Goal: Information Seeking & Learning: Understand process/instructions

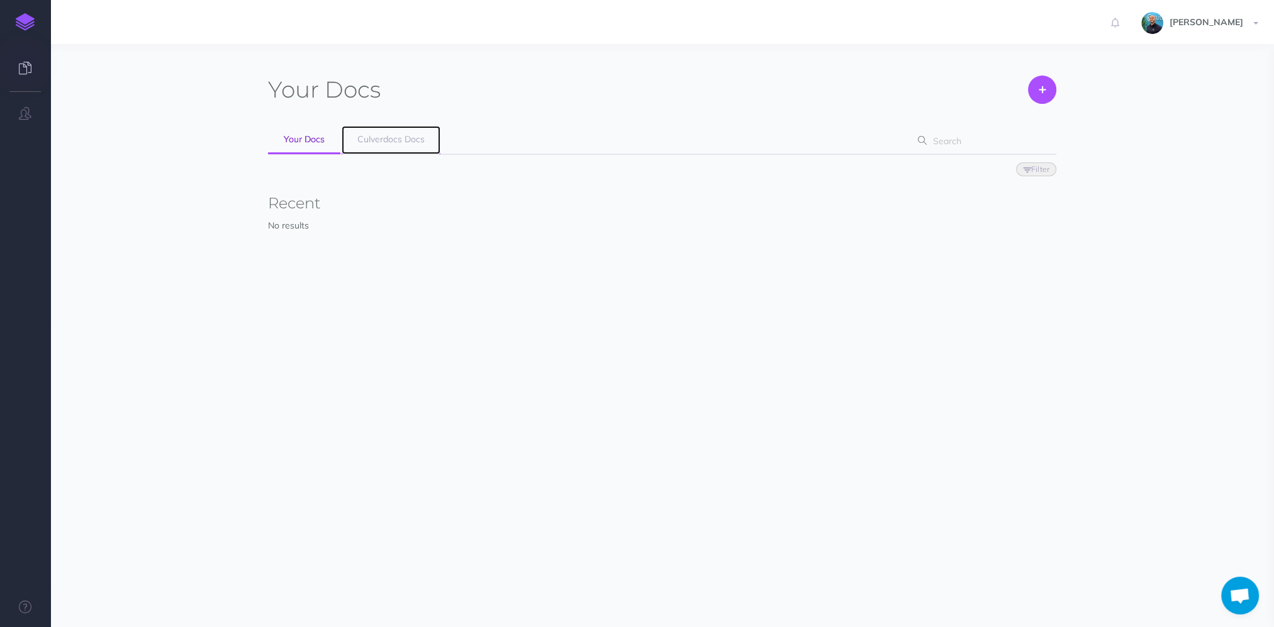
click at [399, 138] on span "Culverdocs Docs" at bounding box center [390, 138] width 67 height 11
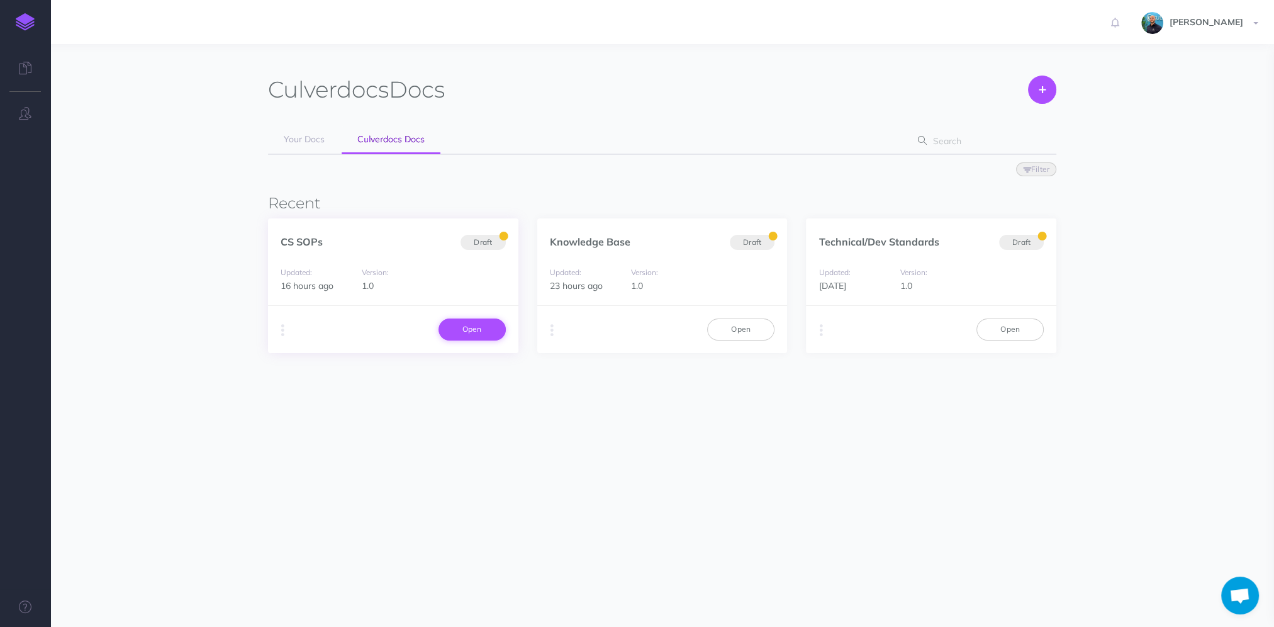
click at [486, 325] on link "Open" at bounding box center [472, 328] width 67 height 21
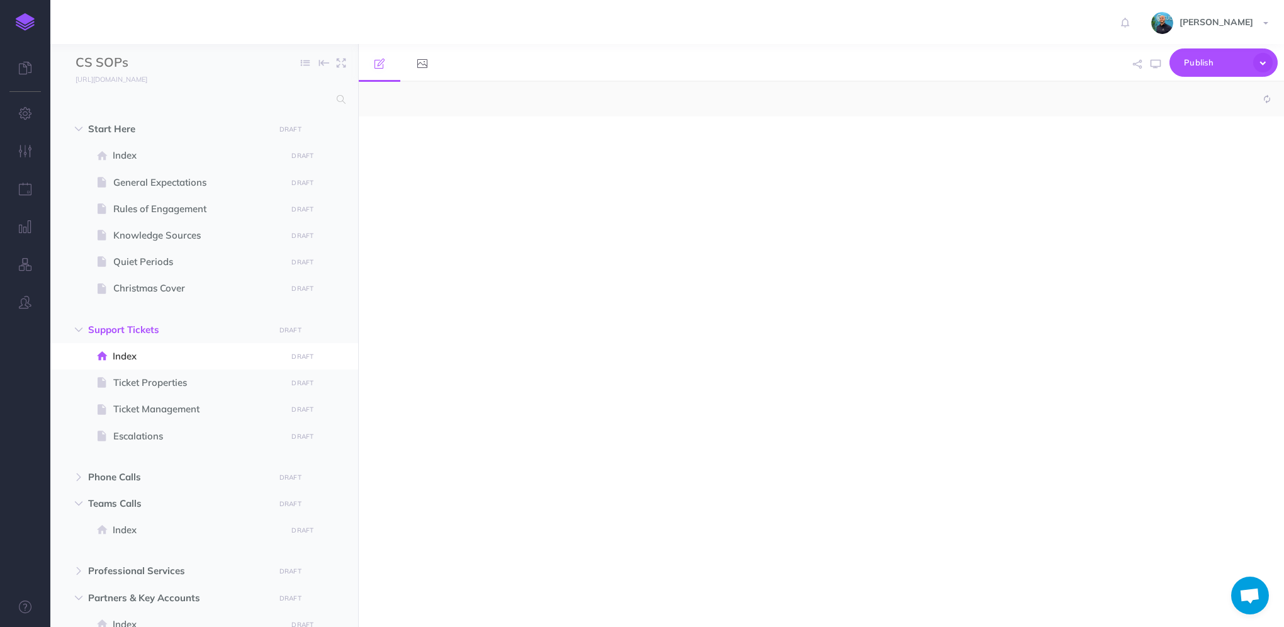
select select "null"
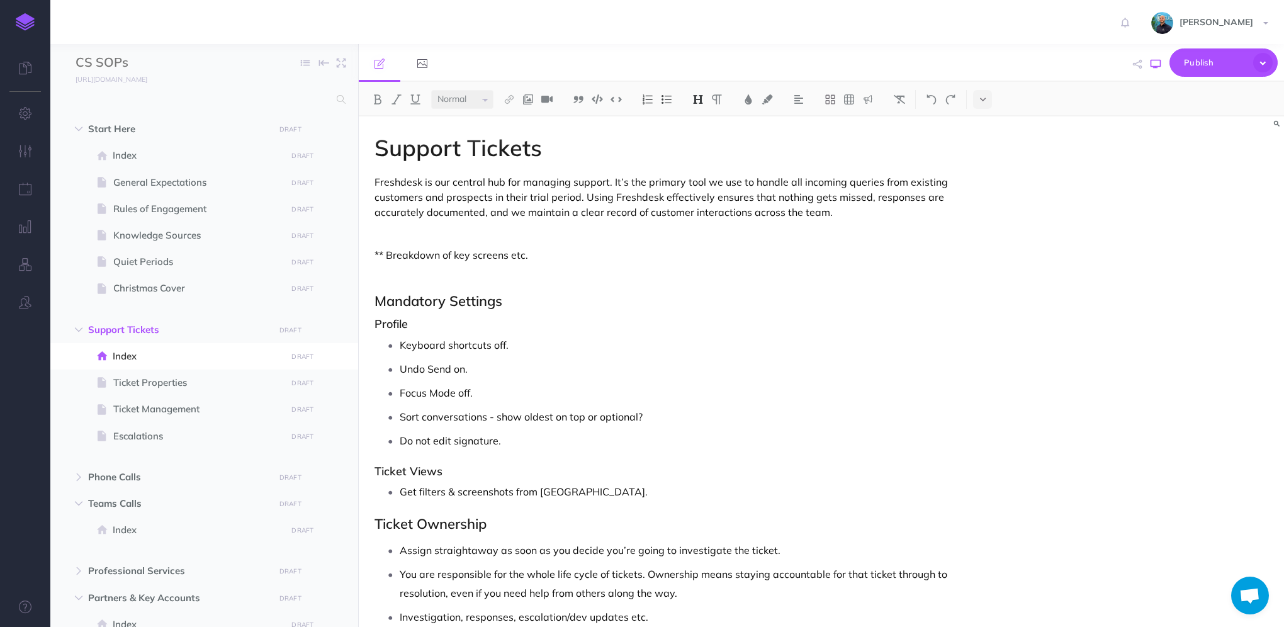
click at [1163, 65] on button "button" at bounding box center [1155, 64] width 16 height 37
click at [569, 254] on p "** Breakdown of key screens etc." at bounding box center [682, 254] width 616 height 15
click at [193, 210] on span "Rules of Engagement" at bounding box center [197, 208] width 169 height 15
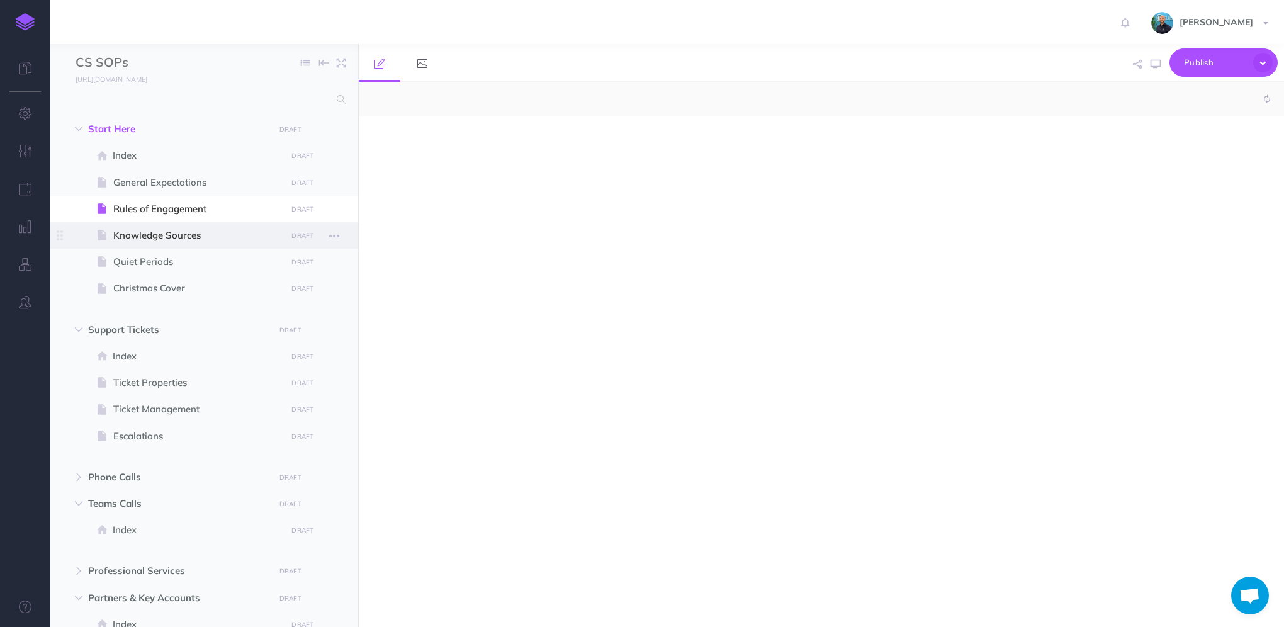
select select "null"
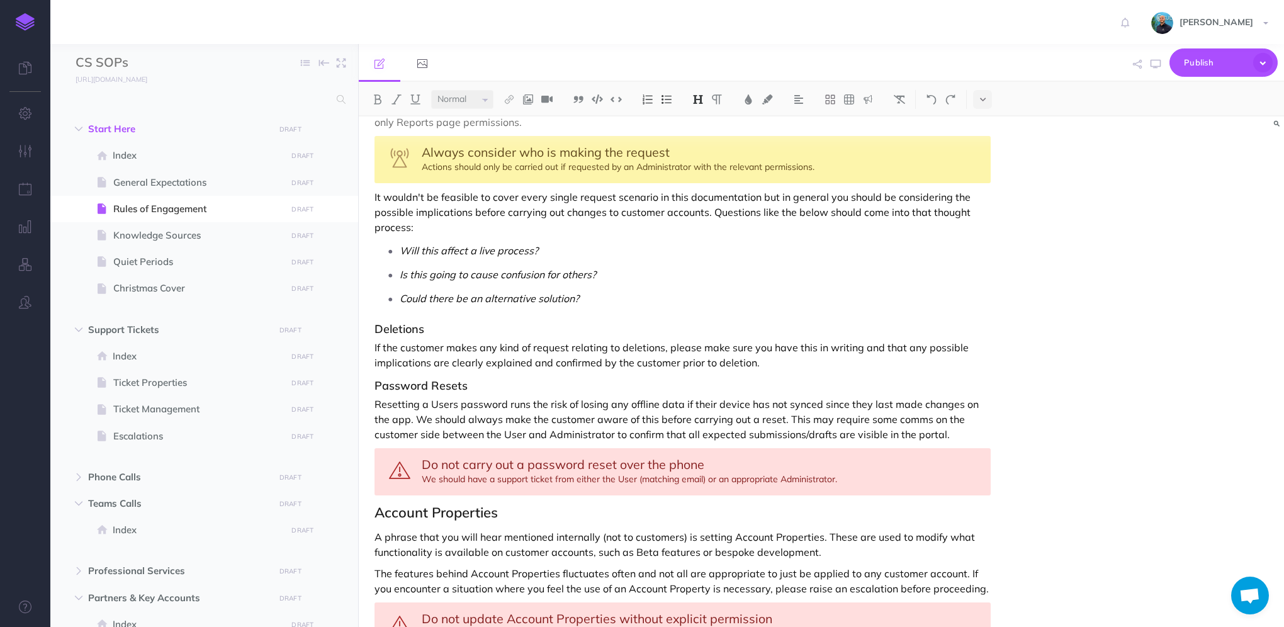
scroll to position [1510, 0]
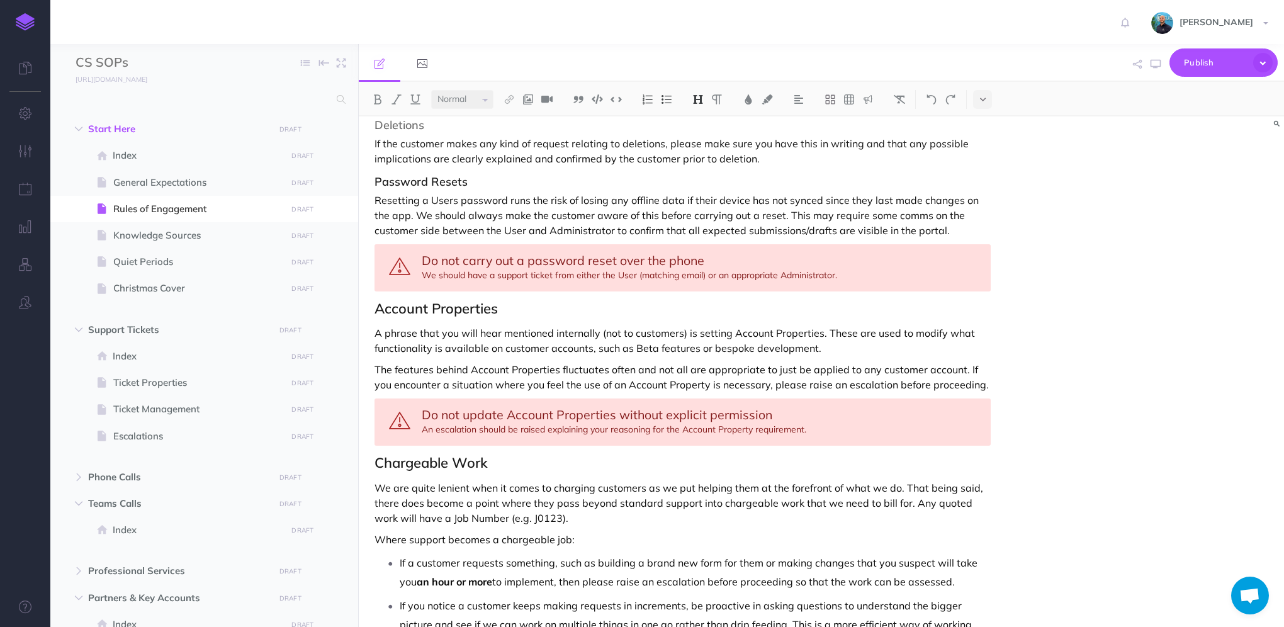
click at [430, 413] on div "Do not update Account Properties without explicit permission An escalation shou…" at bounding box center [682, 421] width 616 height 47
click at [1159, 59] on icon "button" at bounding box center [1155, 64] width 10 height 10
click at [961, 398] on div "Do not update Account Properties without explicit permission A Level 2 Escalati…" at bounding box center [682, 421] width 616 height 47
select select "null"
click at [1151, 67] on icon "button" at bounding box center [1155, 64] width 10 height 10
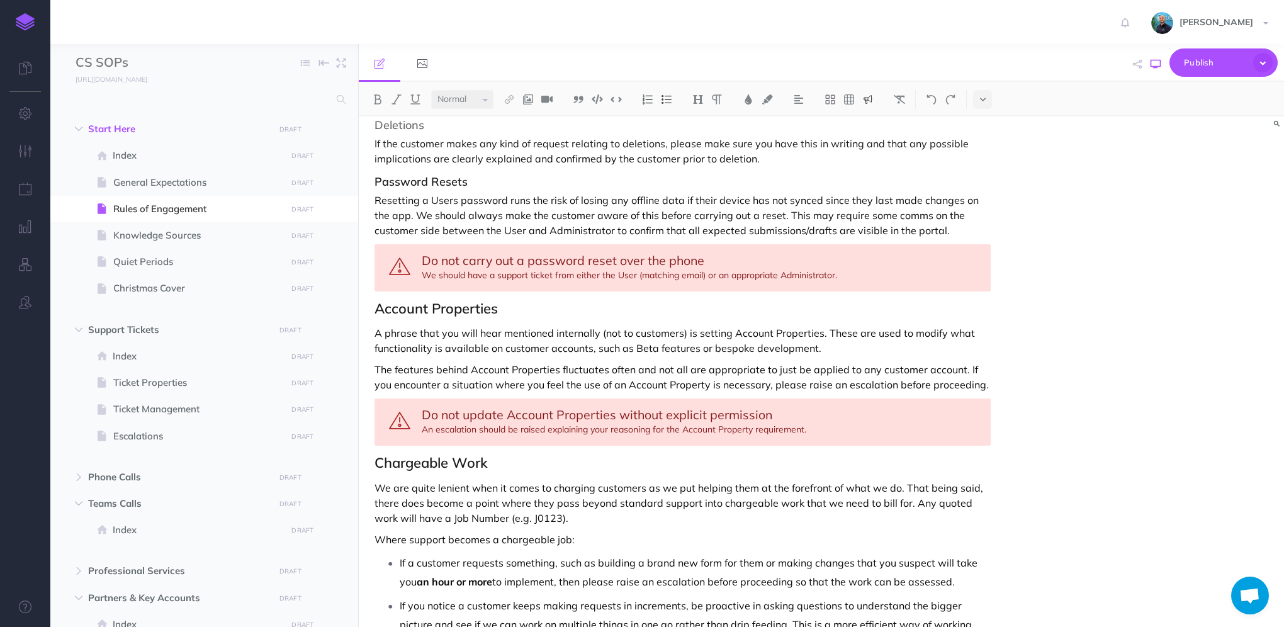
click at [1150, 67] on button "button" at bounding box center [1155, 64] width 16 height 37
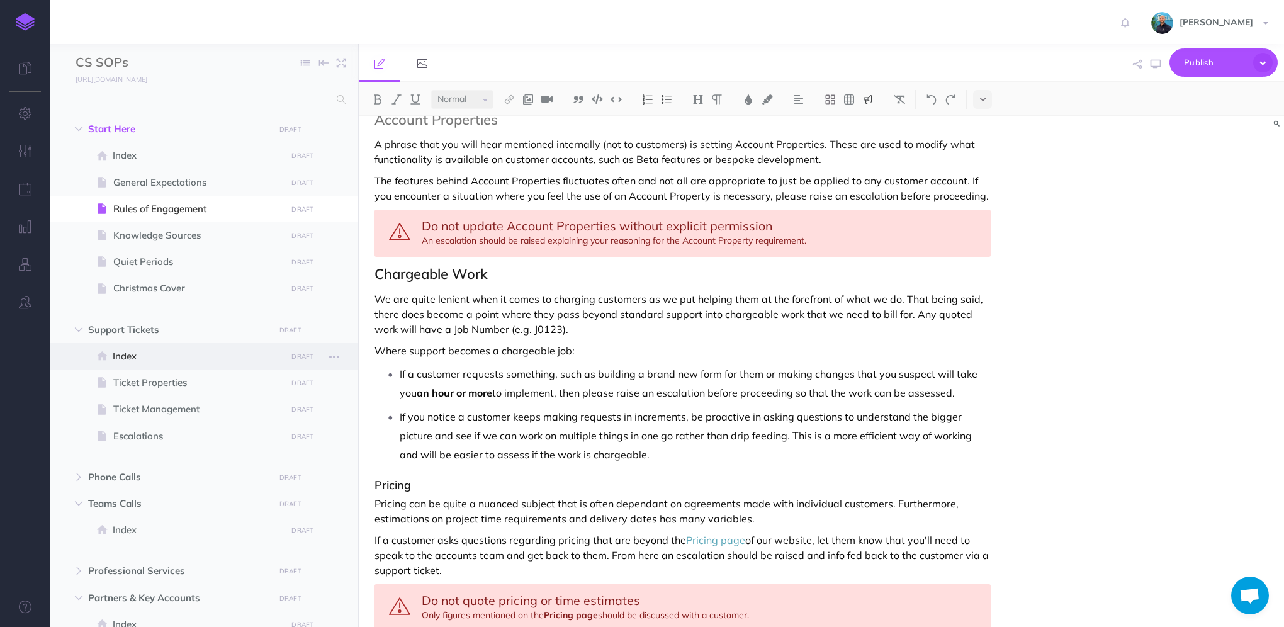
scroll to position [1727, 0]
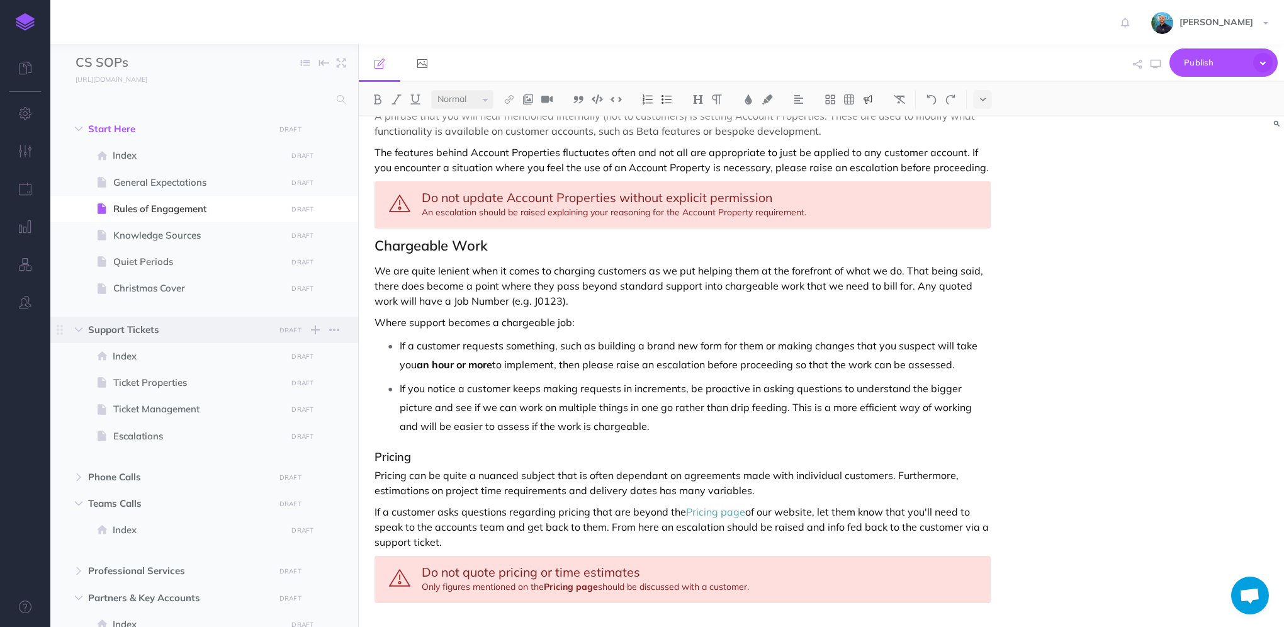
click at [189, 330] on span "Support Tickets" at bounding box center [177, 329] width 179 height 15
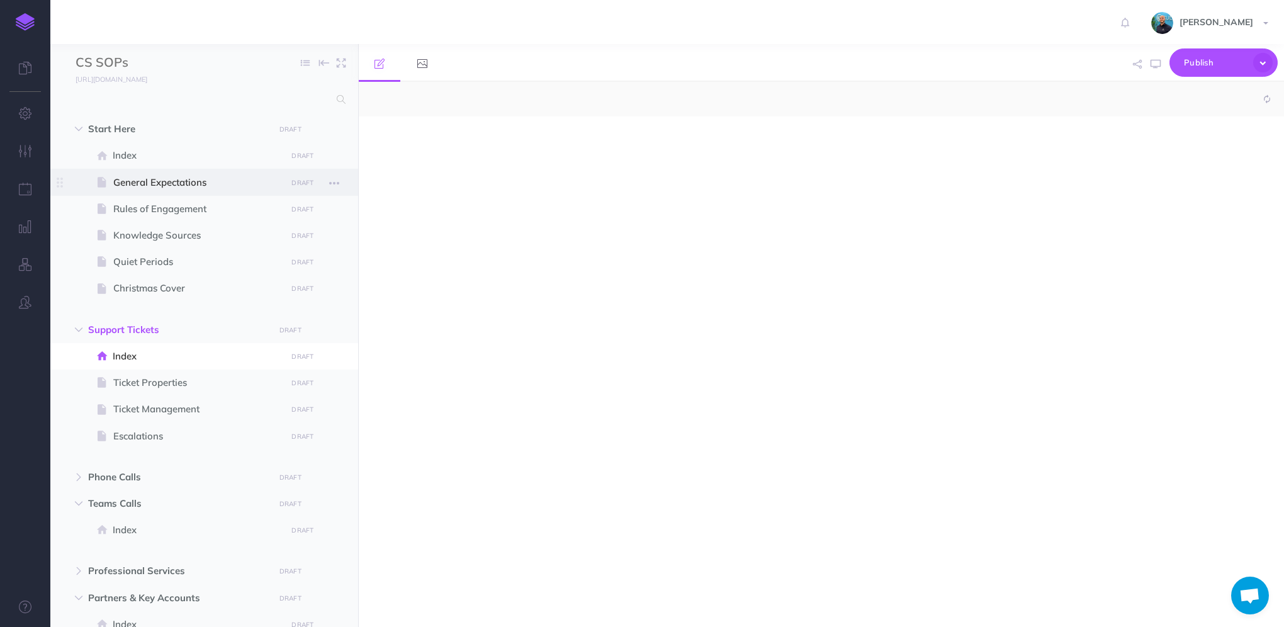
select select "null"
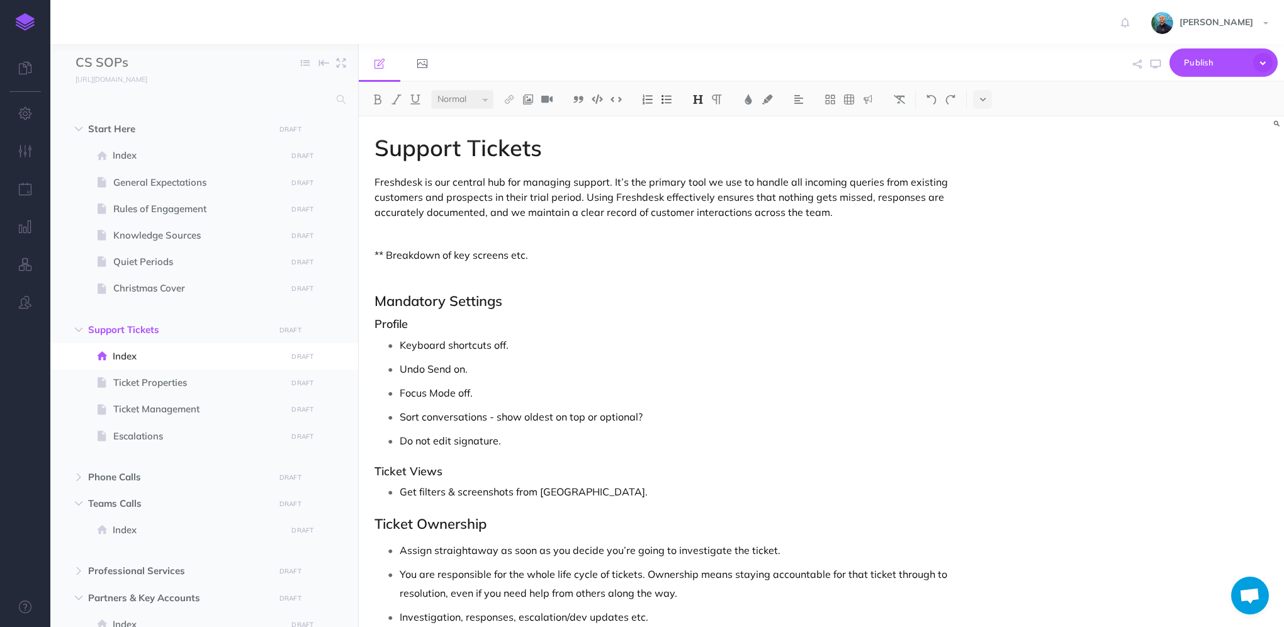
click at [806, 217] on p "Freshdesk is our central hub for managing support. It’s the primary tool we use…" at bounding box center [682, 196] width 616 height 45
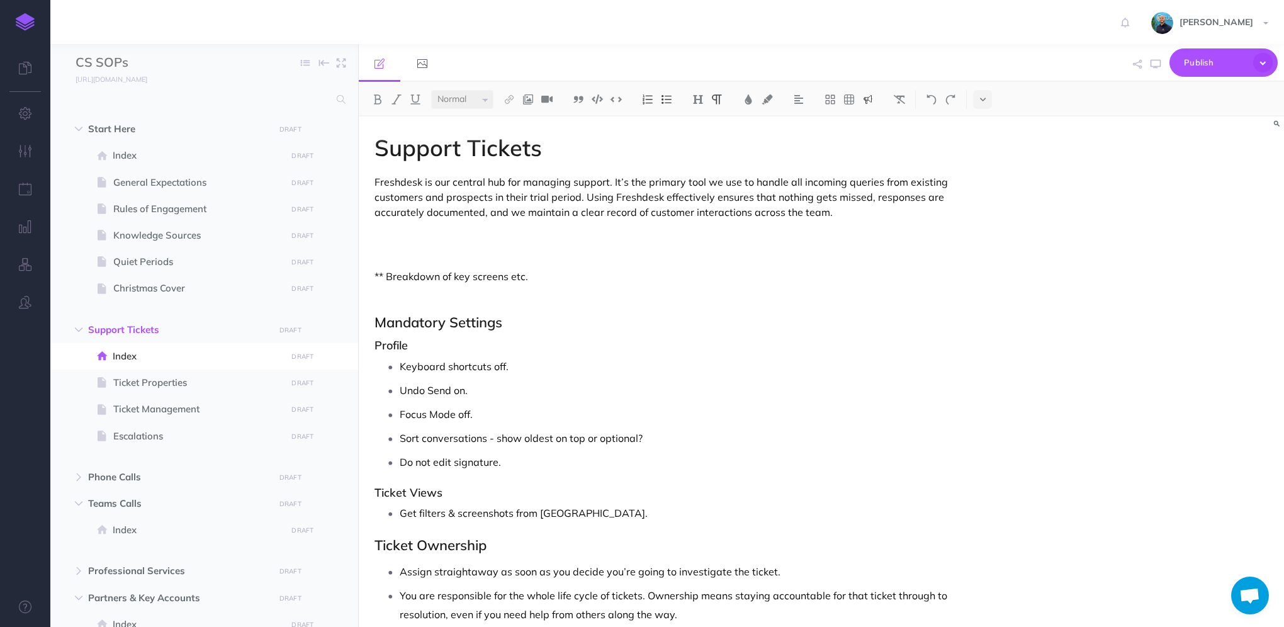
click at [872, 101] on img at bounding box center [867, 99] width 11 height 10
click at [875, 140] on button at bounding box center [867, 140] width 19 height 19
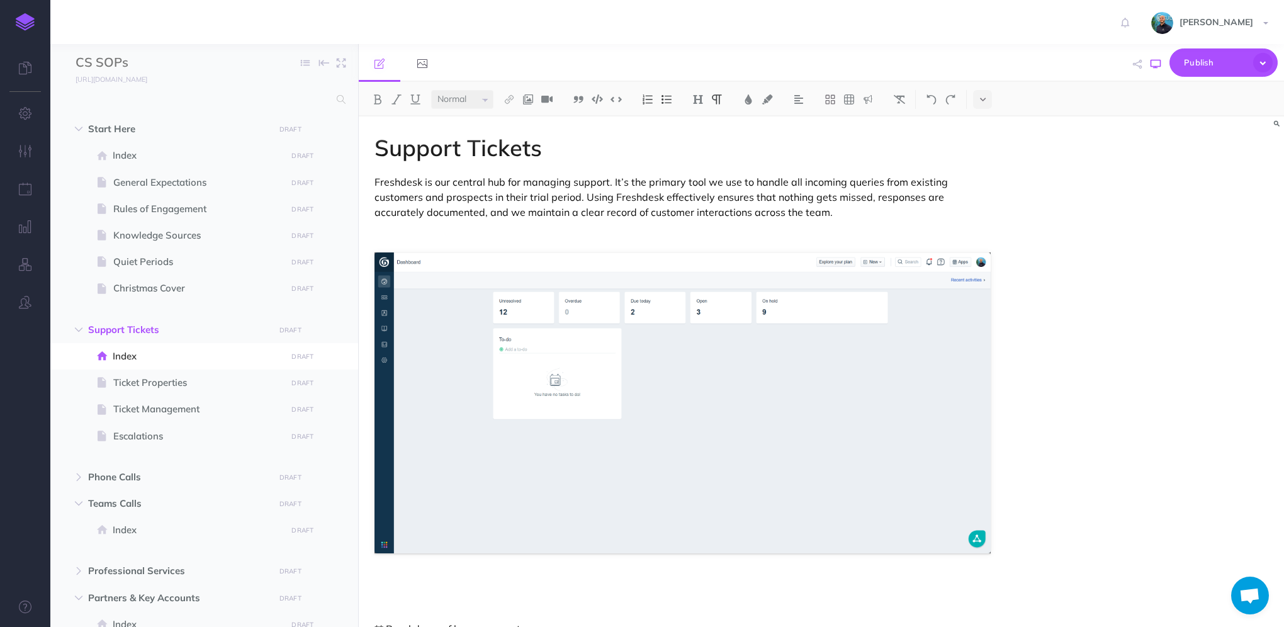
click at [1151, 65] on icon "button" at bounding box center [1155, 64] width 10 height 10
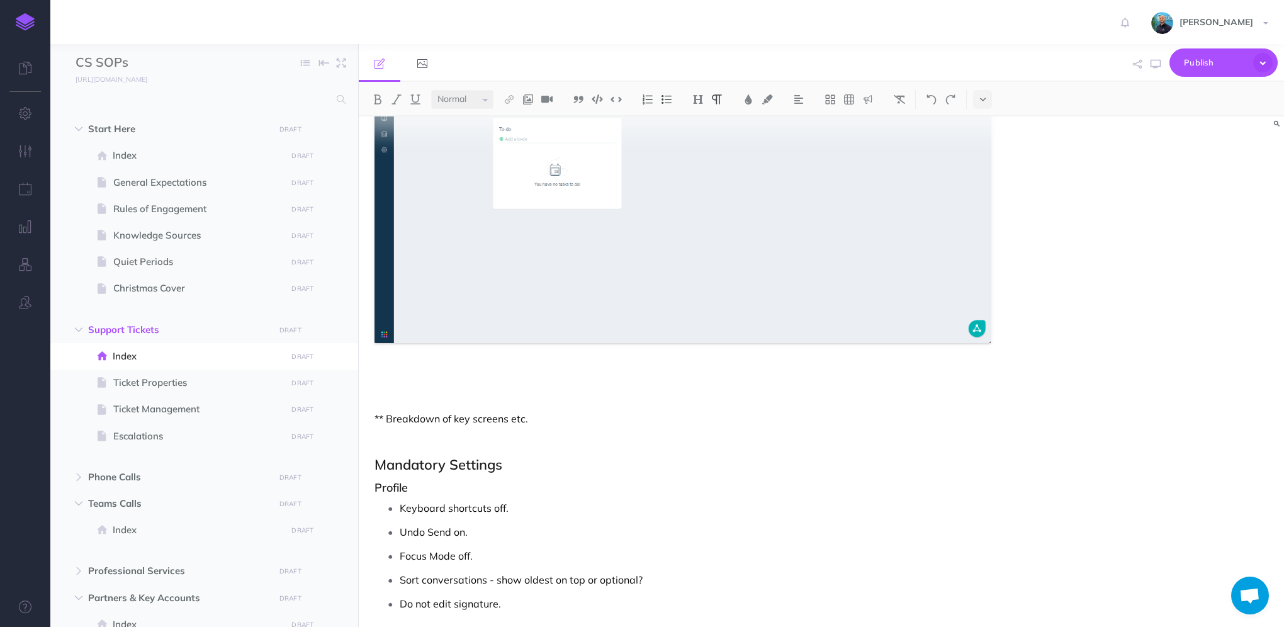
scroll to position [111, 0]
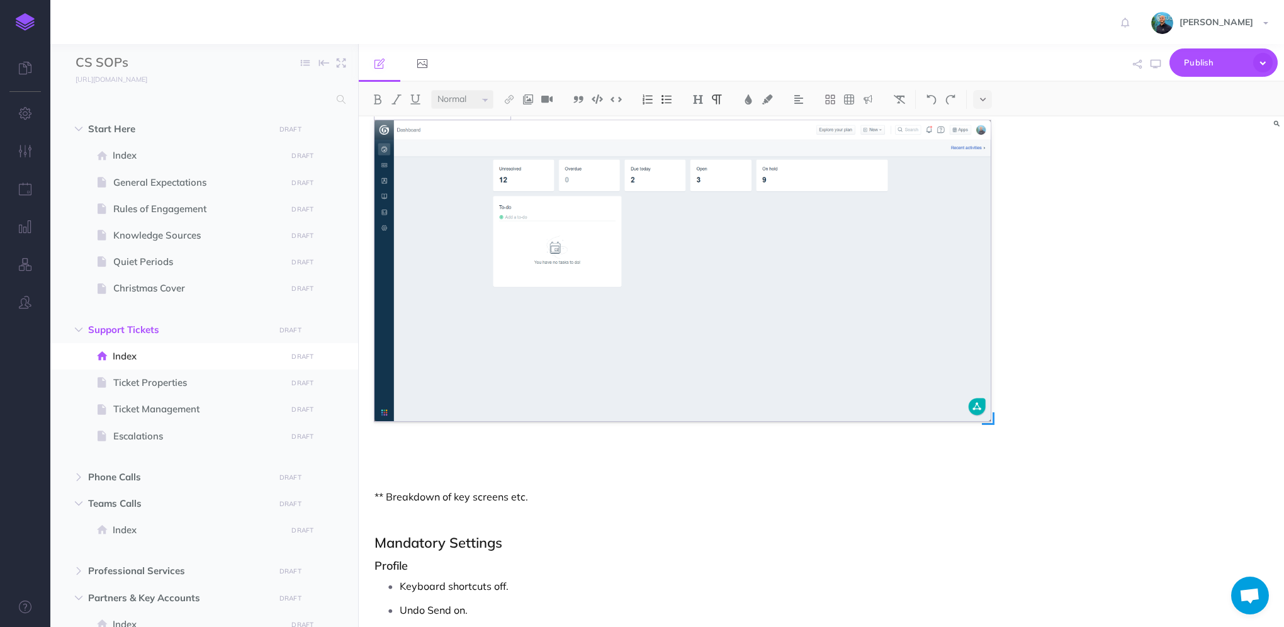
click at [511, 320] on img at bounding box center [682, 270] width 616 height 301
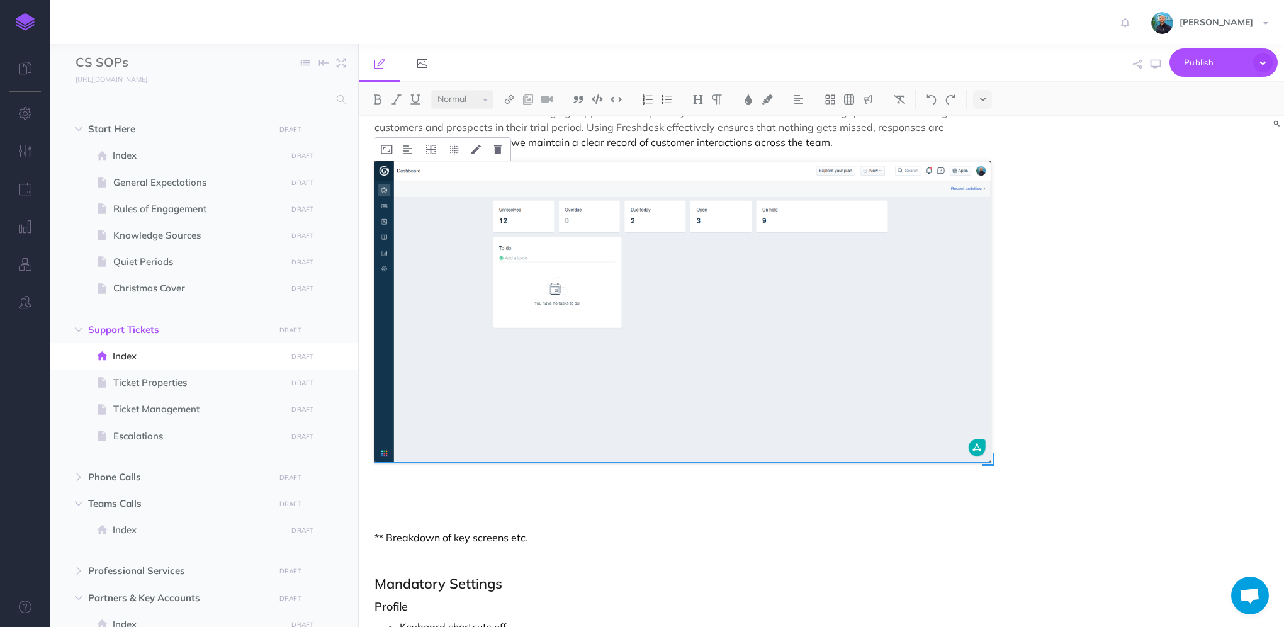
scroll to position [48, 0]
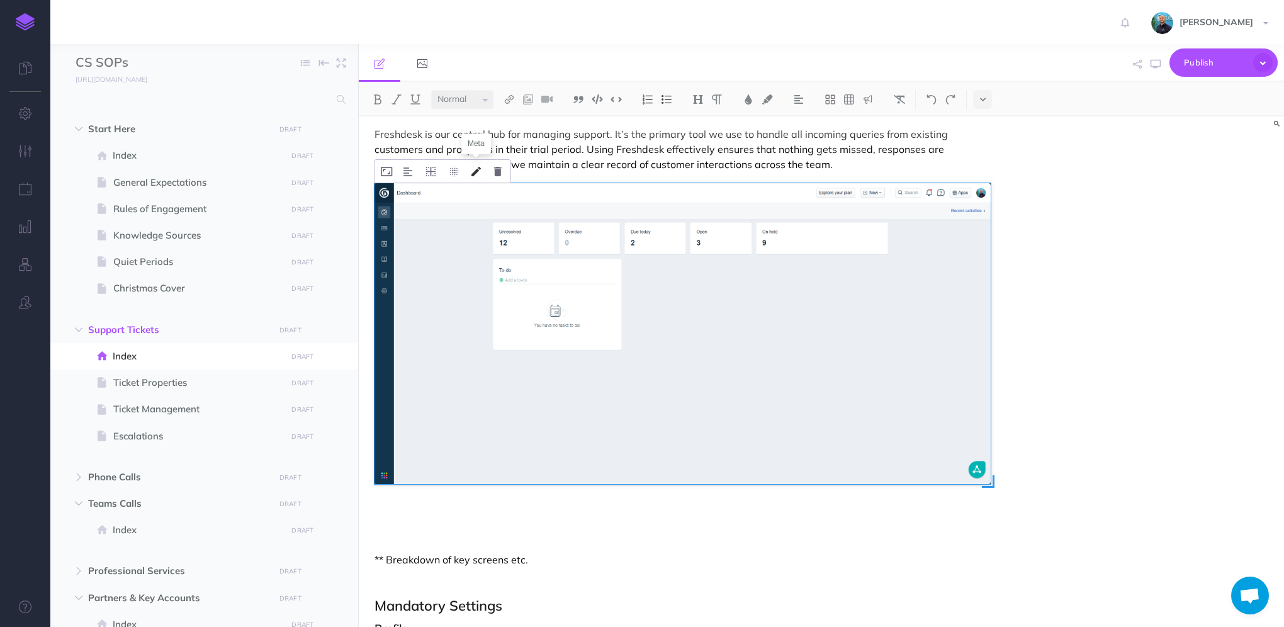
click at [476, 174] on icon at bounding box center [475, 171] width 9 height 9
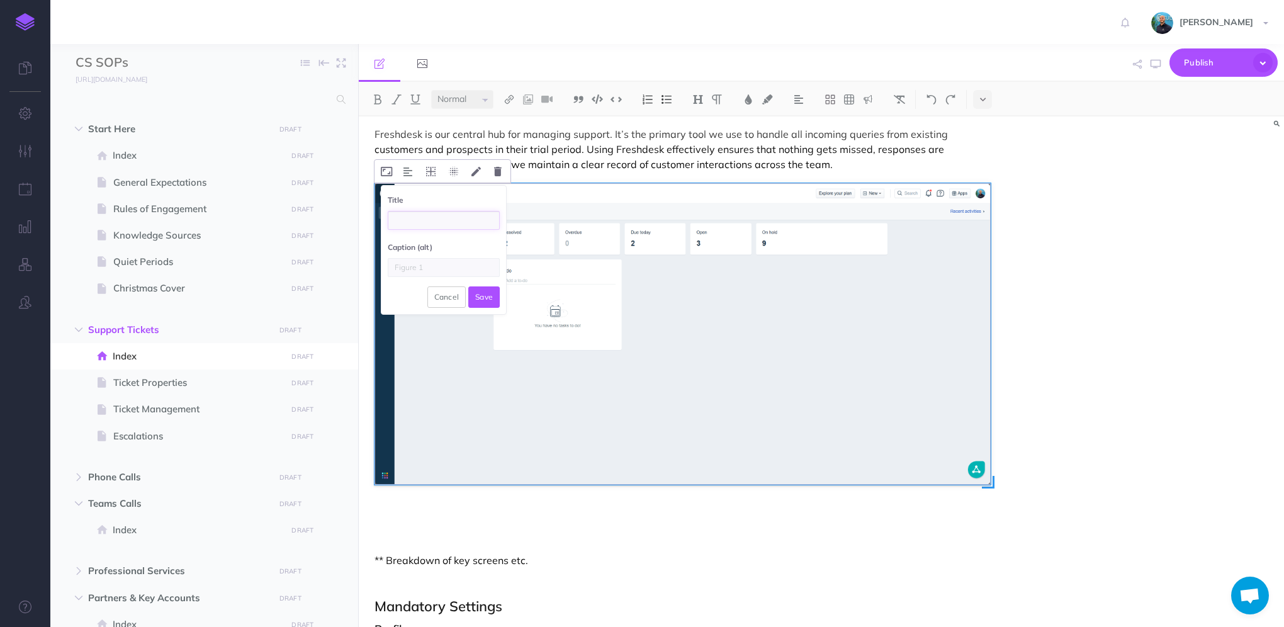
click at [439, 224] on input "text" at bounding box center [444, 220] width 112 height 19
click at [479, 225] on input "Main Dashboard" at bounding box center [444, 220] width 112 height 19
type input "Main Dashboard"
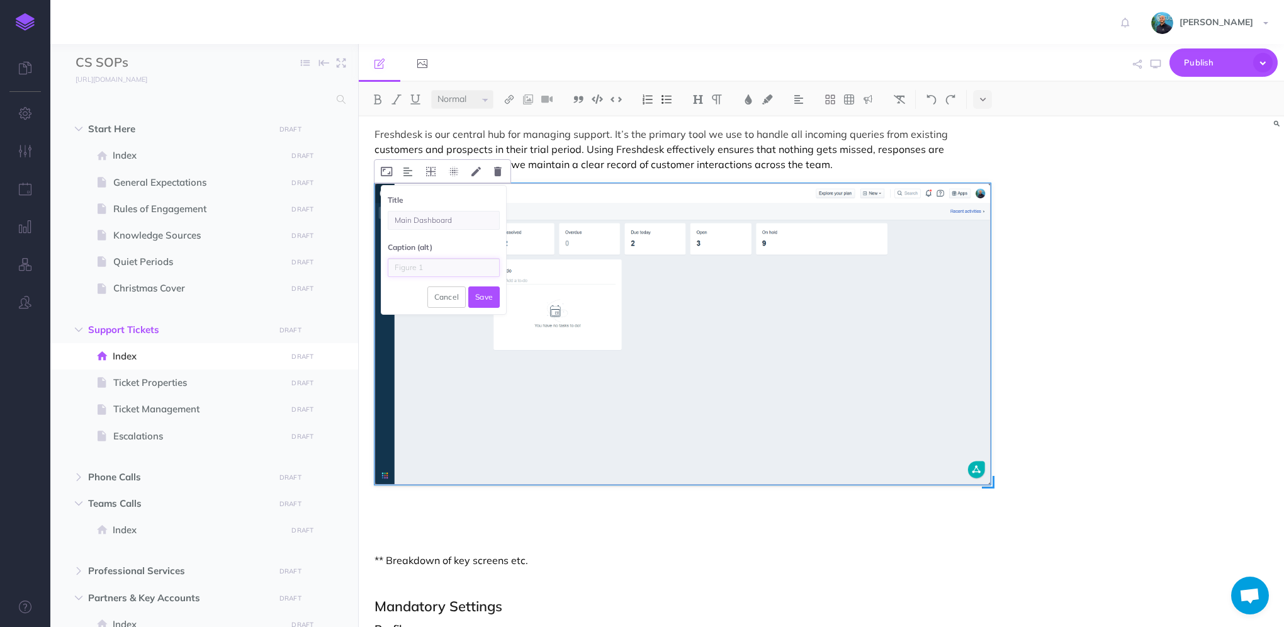
click at [466, 271] on input "text" at bounding box center [444, 267] width 112 height 19
click at [425, 267] on input "text" at bounding box center [444, 267] width 112 height 19
type input "d"
type input "Main Dashboard"
click button "Save" at bounding box center [483, 296] width 31 height 21
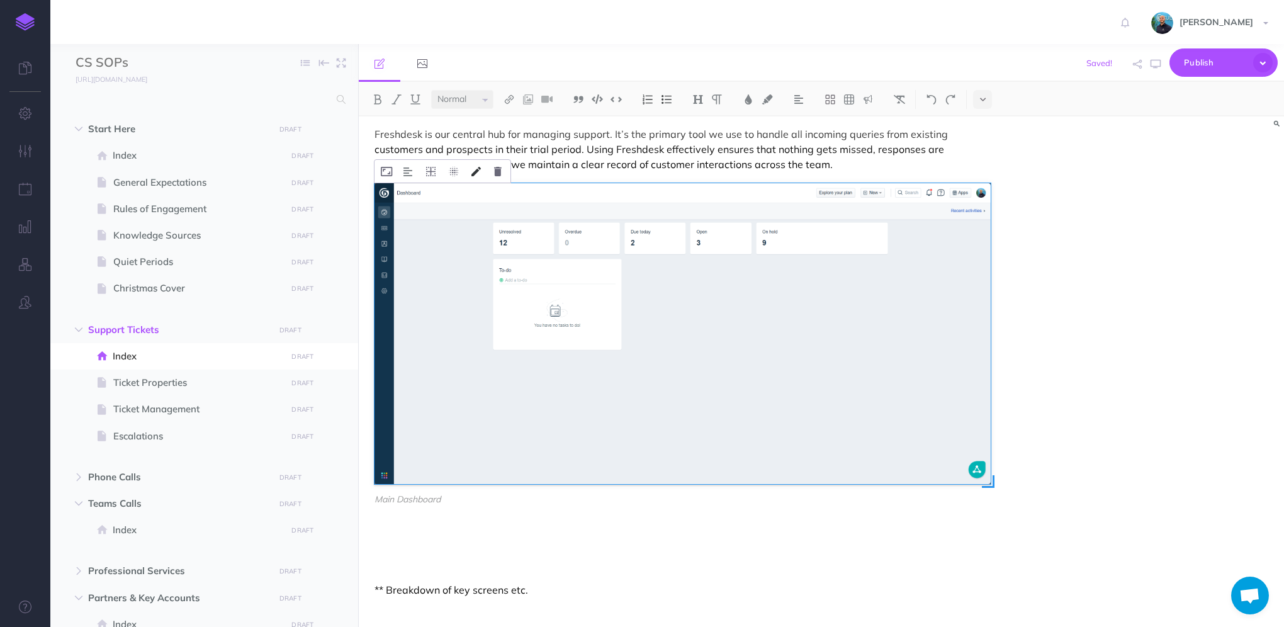
click at [478, 171] on icon at bounding box center [475, 171] width 9 height 9
click at [1155, 68] on icon "button" at bounding box center [1155, 64] width 10 height 10
click at [1156, 66] on icon "button" at bounding box center [1155, 64] width 10 height 10
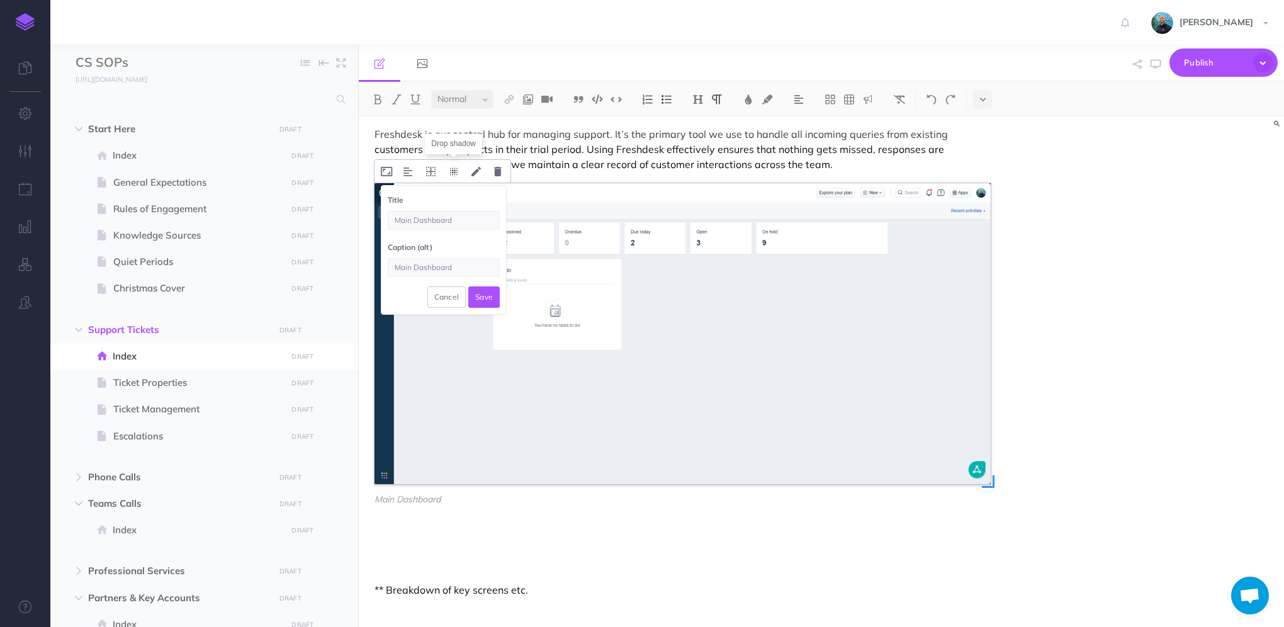
click at [454, 172] on icon at bounding box center [454, 171] width 10 height 9
click at [430, 171] on icon at bounding box center [430, 171] width 9 height 9
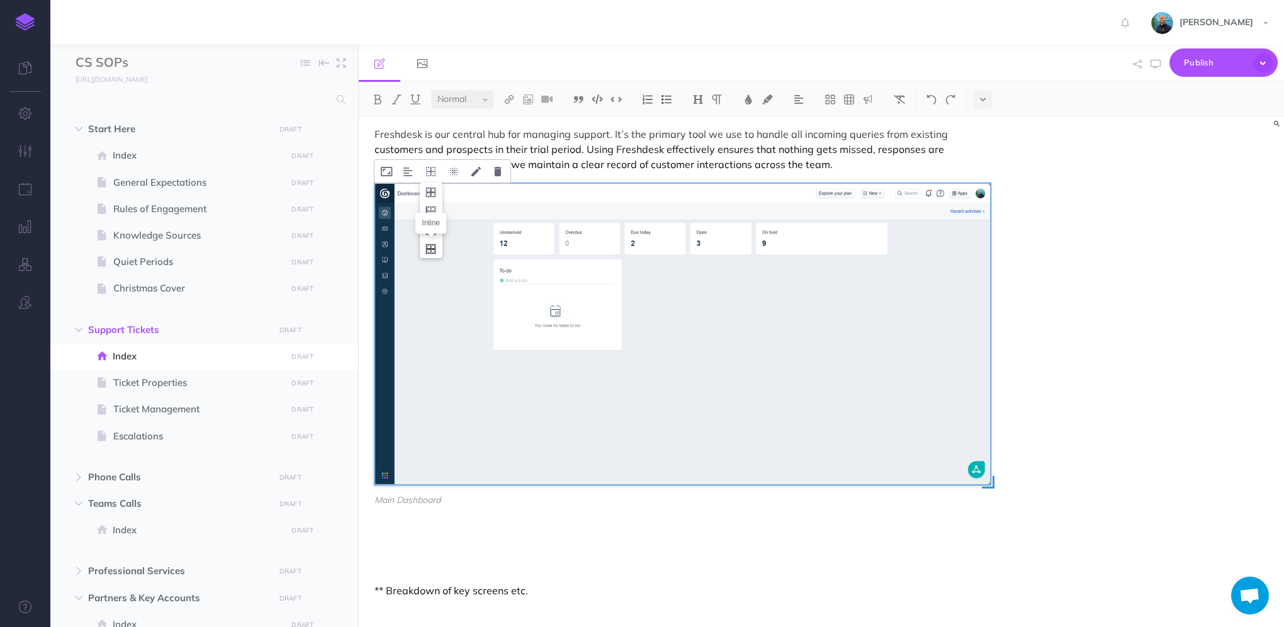
click at [428, 246] on icon at bounding box center [431, 249] width 23 height 20
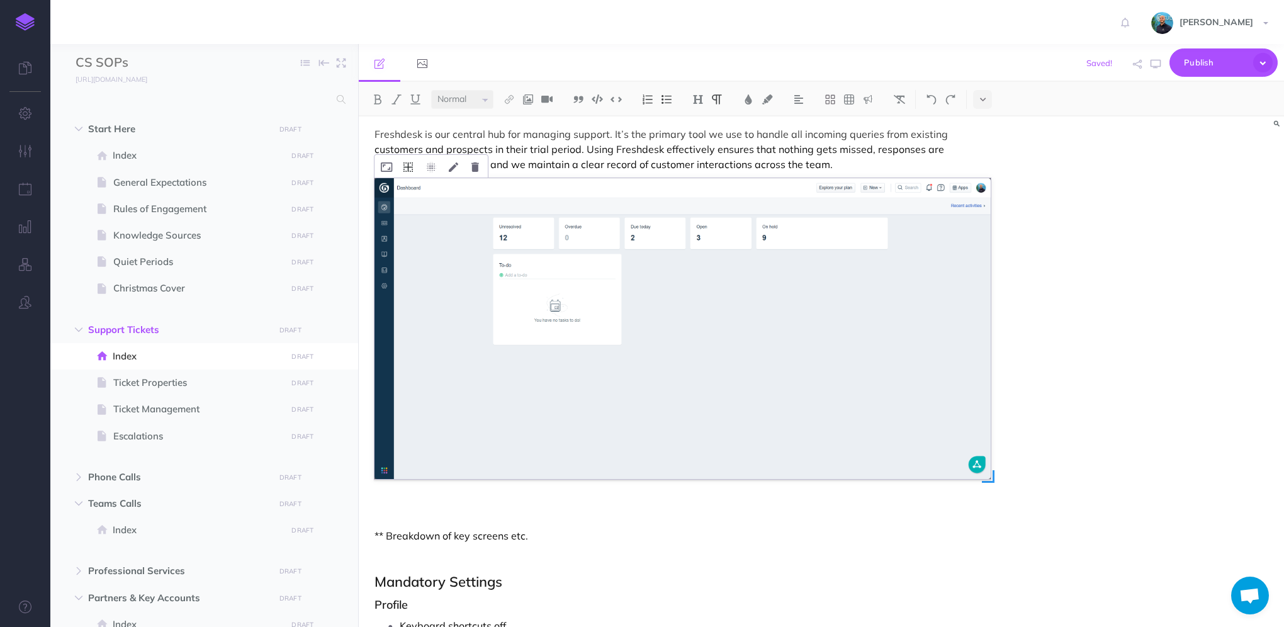
click at [408, 166] on icon at bounding box center [407, 166] width 9 height 9
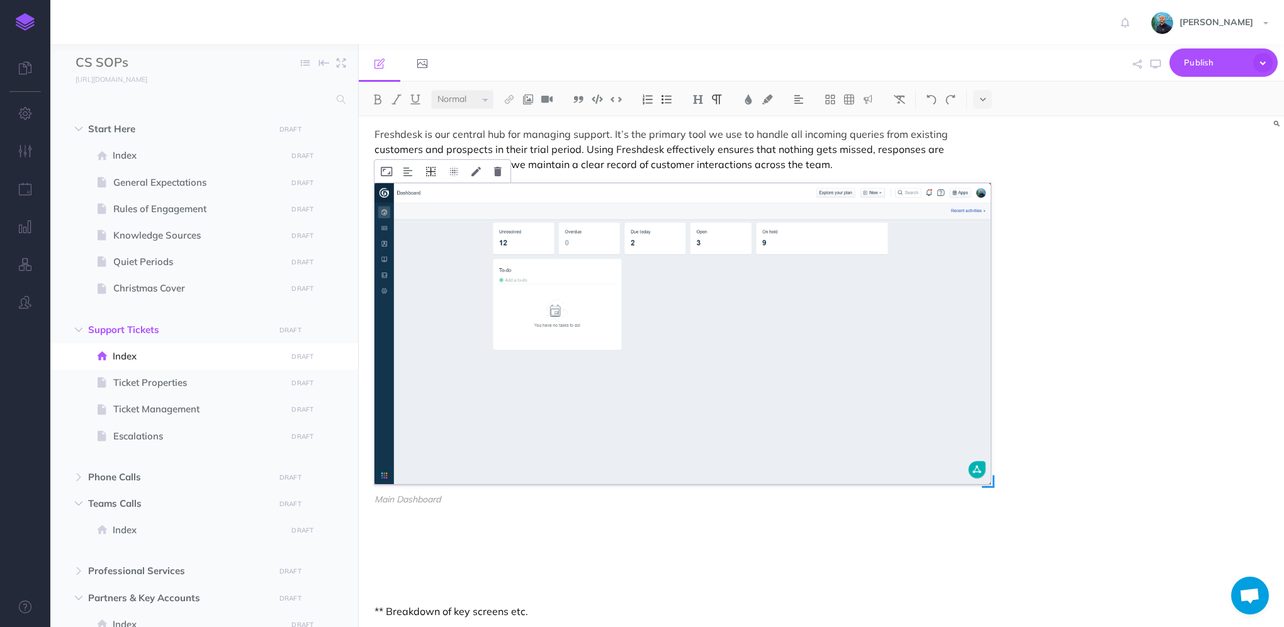
click at [431, 169] on icon at bounding box center [430, 171] width 9 height 9
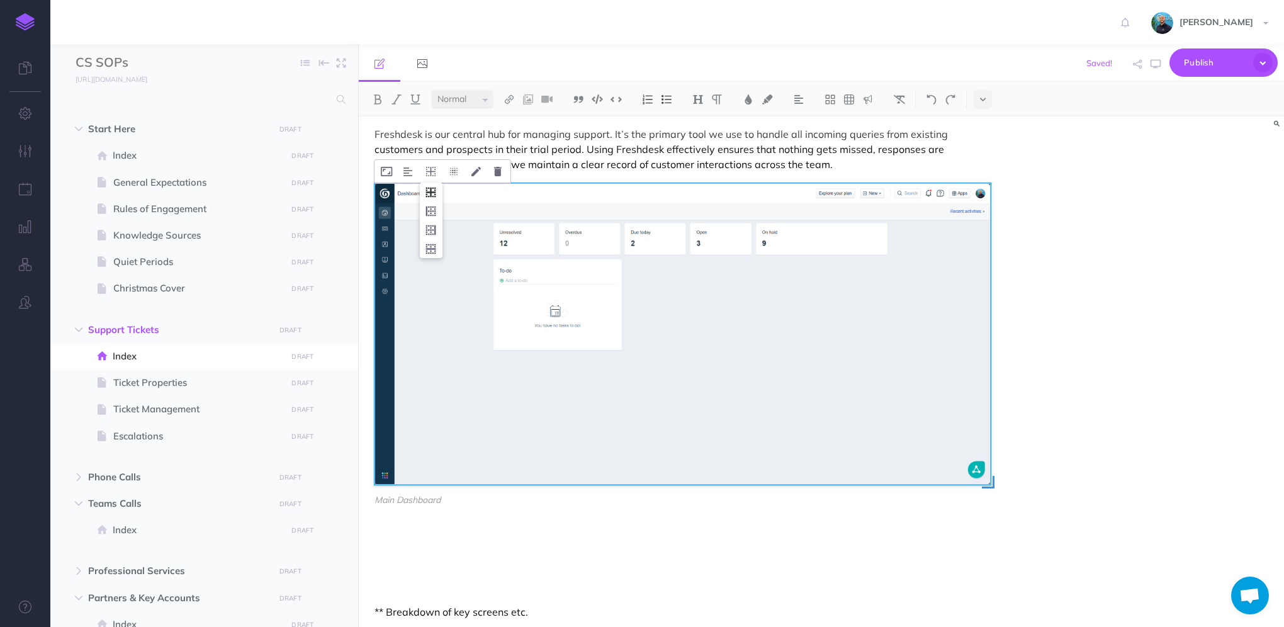
click at [433, 192] on icon at bounding box center [431, 193] width 23 height 20
click at [409, 172] on img at bounding box center [407, 172] width 9 height 10
click at [409, 211] on img at bounding box center [408, 211] width 23 height 10
click at [475, 172] on icon at bounding box center [475, 171] width 9 height 9
drag, startPoint x: 458, startPoint y: 262, endPoint x: 357, endPoint y: 262, distance: 100.7
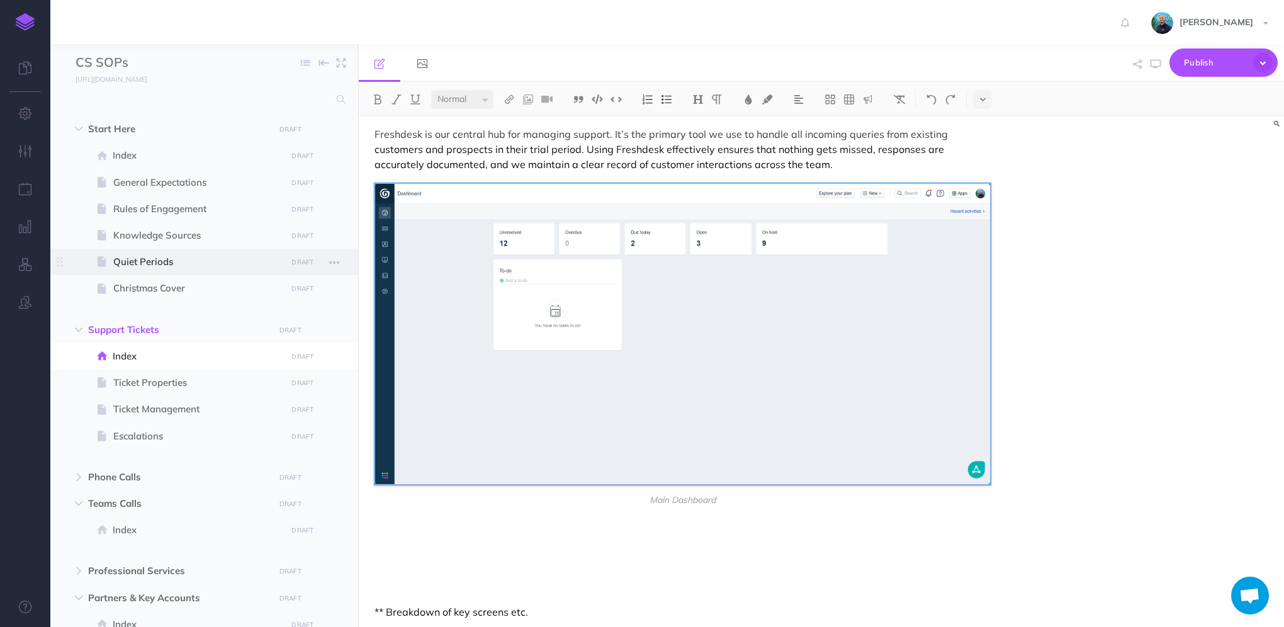
click at [357, 262] on div "CS SOPs Collapse all Expand all Expand to root folders [URL][DOMAIN_NAME] Start…" at bounding box center [666, 335] width 1233 height 583
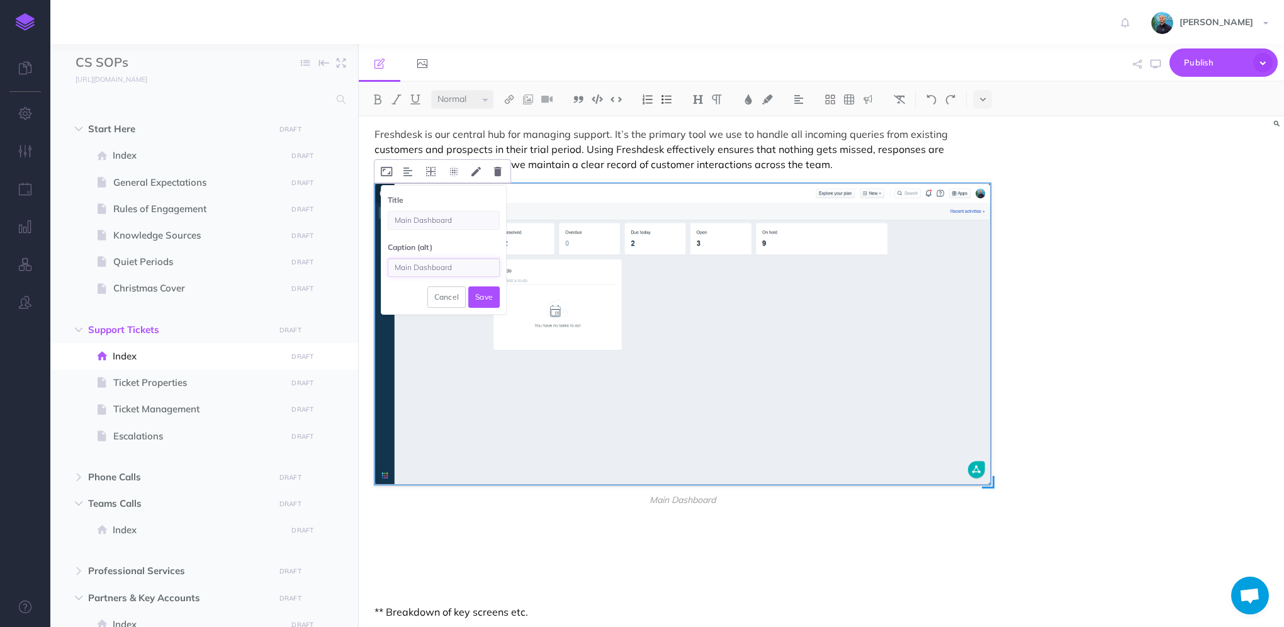
click at [451, 269] on input "Main Dashboard" at bounding box center [444, 267] width 112 height 19
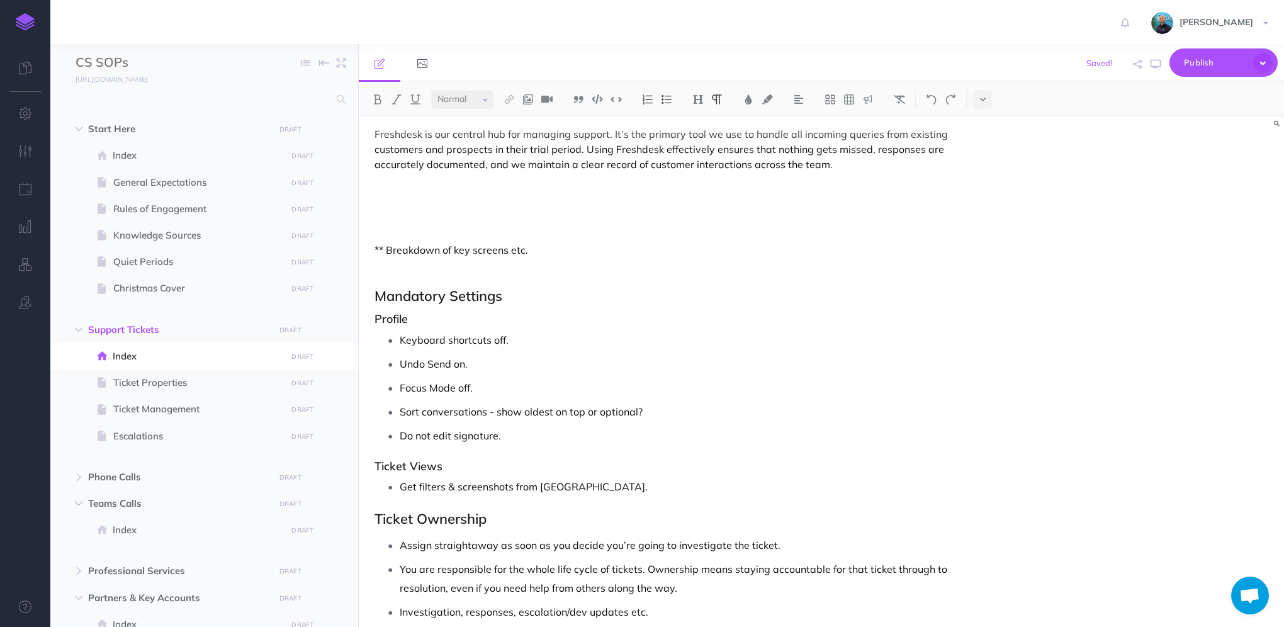
click at [871, 154] on p "Freshdesk is our central hub for managing support. It’s the primary tool we use…" at bounding box center [682, 148] width 616 height 45
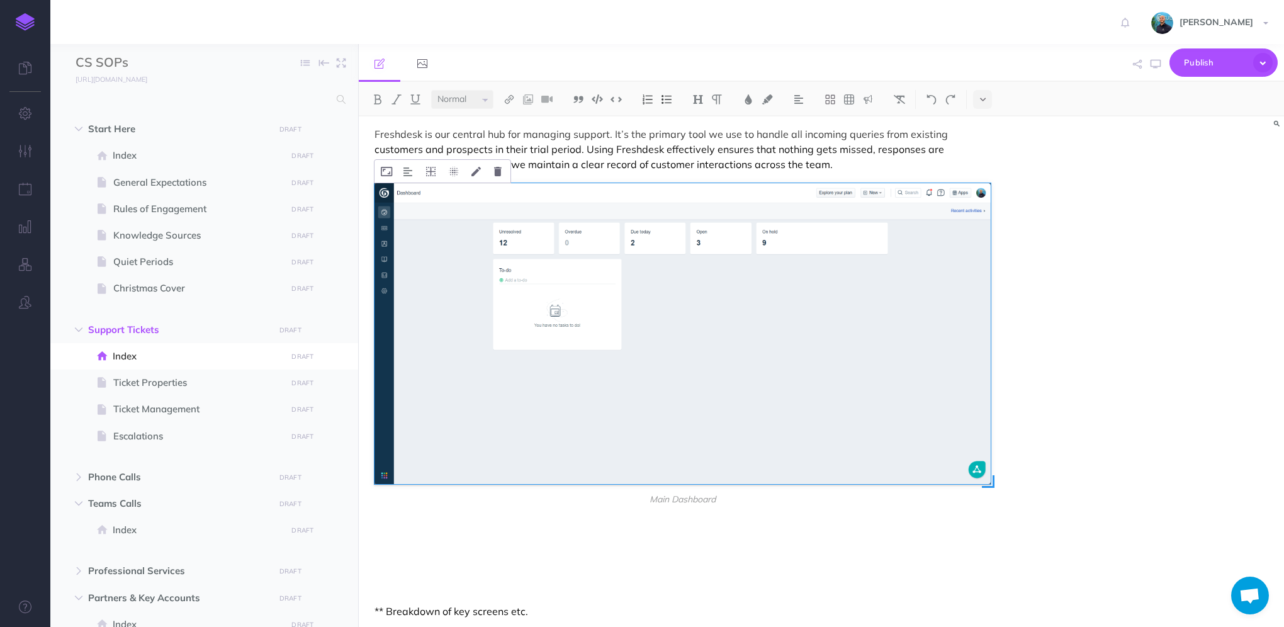
click at [701, 325] on img at bounding box center [682, 333] width 616 height 301
click at [473, 177] on button at bounding box center [476, 171] width 22 height 23
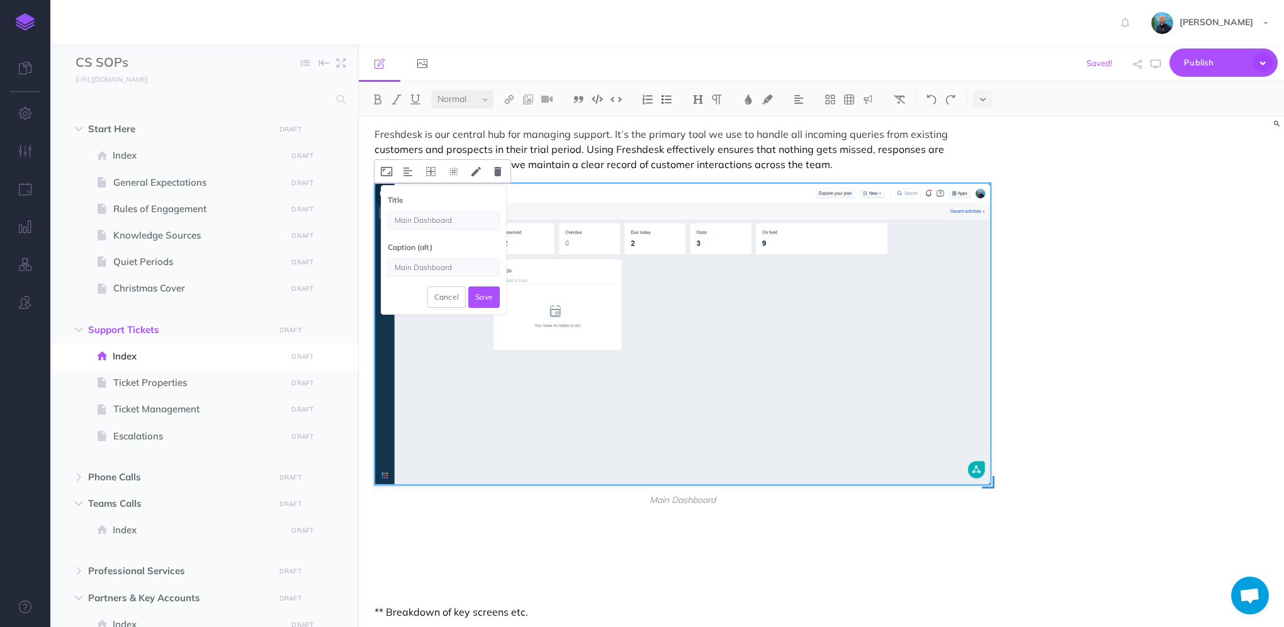
click at [430, 266] on input "Main Dashboard" at bounding box center [444, 267] width 112 height 19
click at [459, 219] on input "Main Dashboard" at bounding box center [444, 220] width 112 height 19
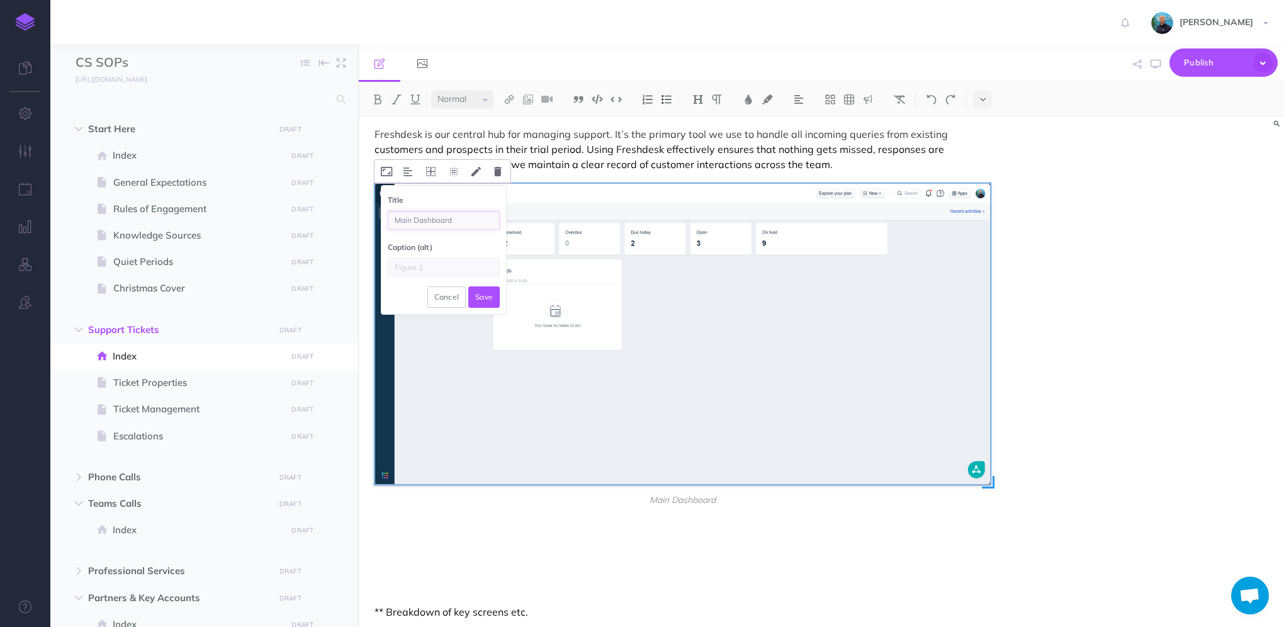
click at [459, 219] on input "Main Dashboard" at bounding box center [444, 220] width 112 height 19
click at [483, 299] on button "Save" at bounding box center [483, 296] width 31 height 21
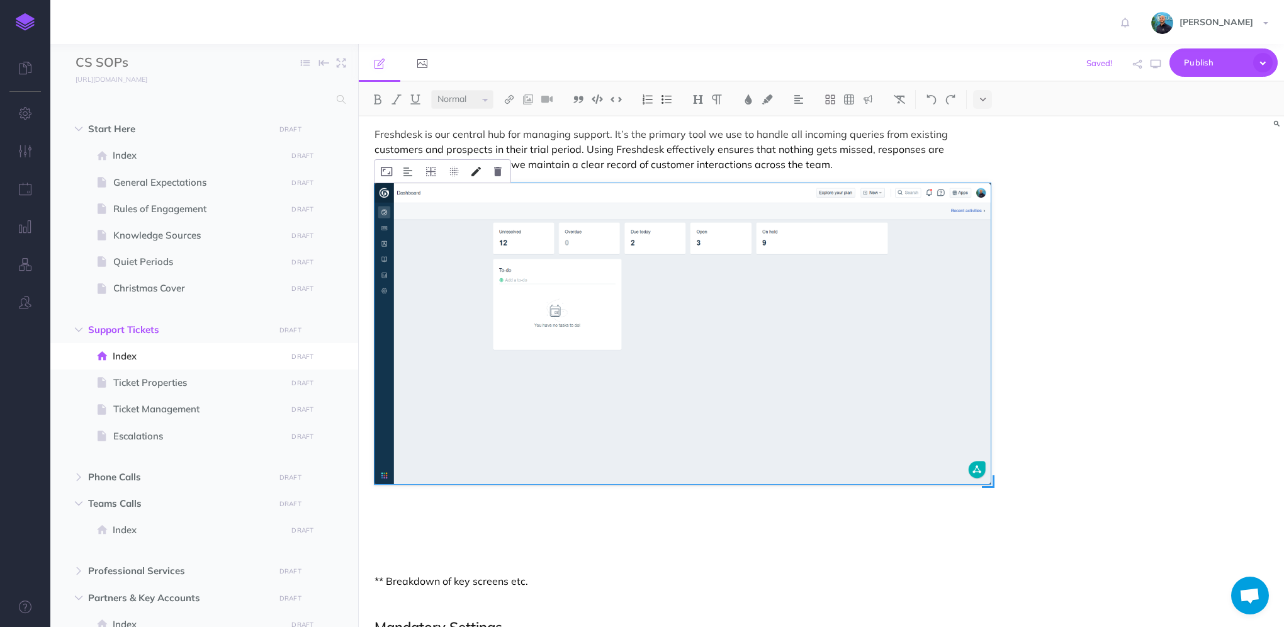
click at [478, 169] on icon at bounding box center [475, 171] width 9 height 9
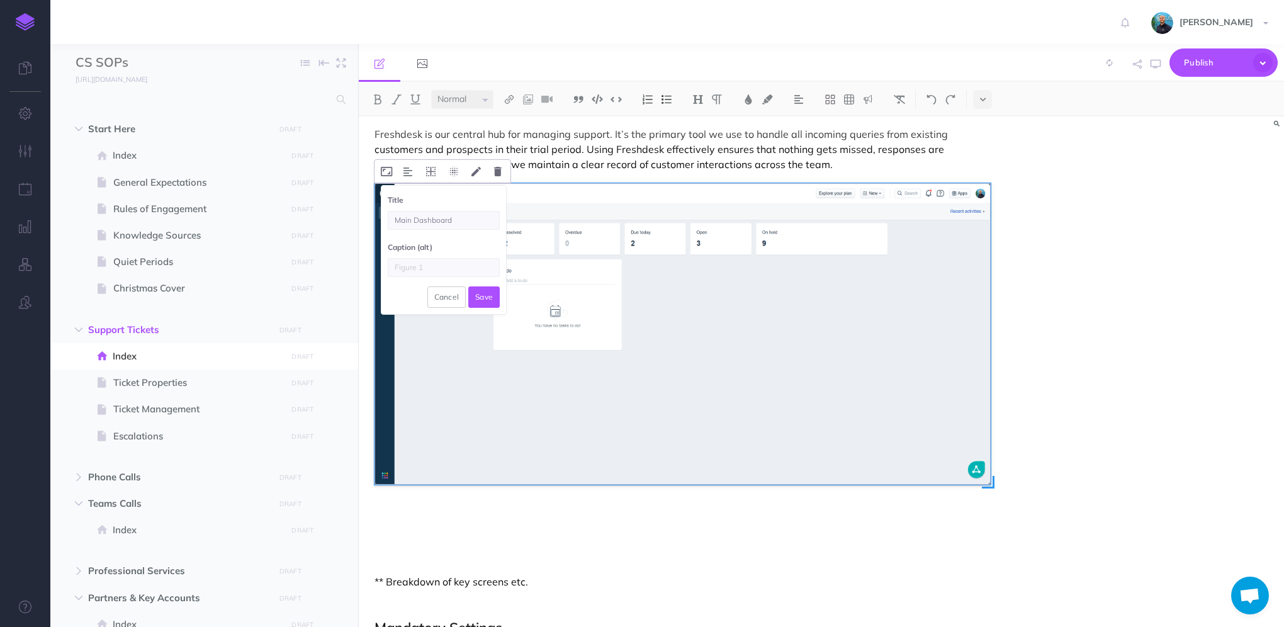
click at [428, 272] on input "text" at bounding box center [444, 267] width 112 height 19
click at [428, 263] on input "text" at bounding box center [444, 267] width 112 height 19
type input "Main Dashboard"
click at [459, 217] on input "Main Dashboard" at bounding box center [444, 220] width 112 height 19
click at [426, 220] on input "Main Dashboard" at bounding box center [444, 220] width 112 height 19
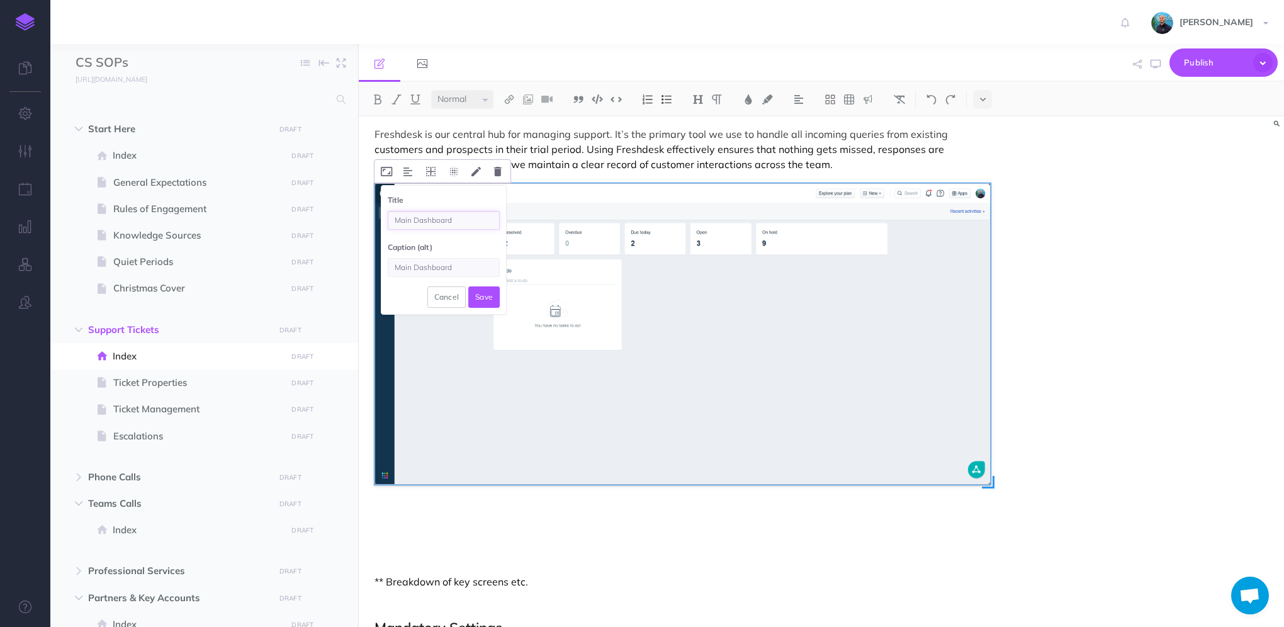
click at [426, 220] on input "Main Dashboard" at bounding box center [444, 220] width 112 height 19
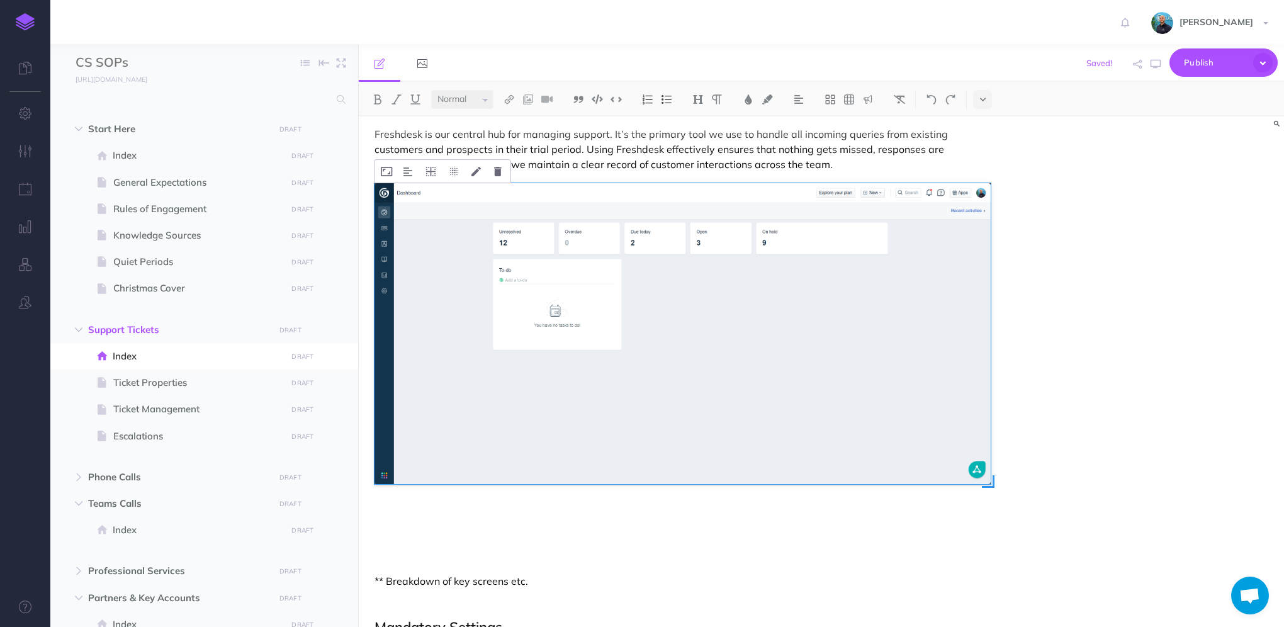
click at [505, 241] on img at bounding box center [682, 333] width 616 height 301
click at [478, 172] on icon at bounding box center [475, 171] width 9 height 9
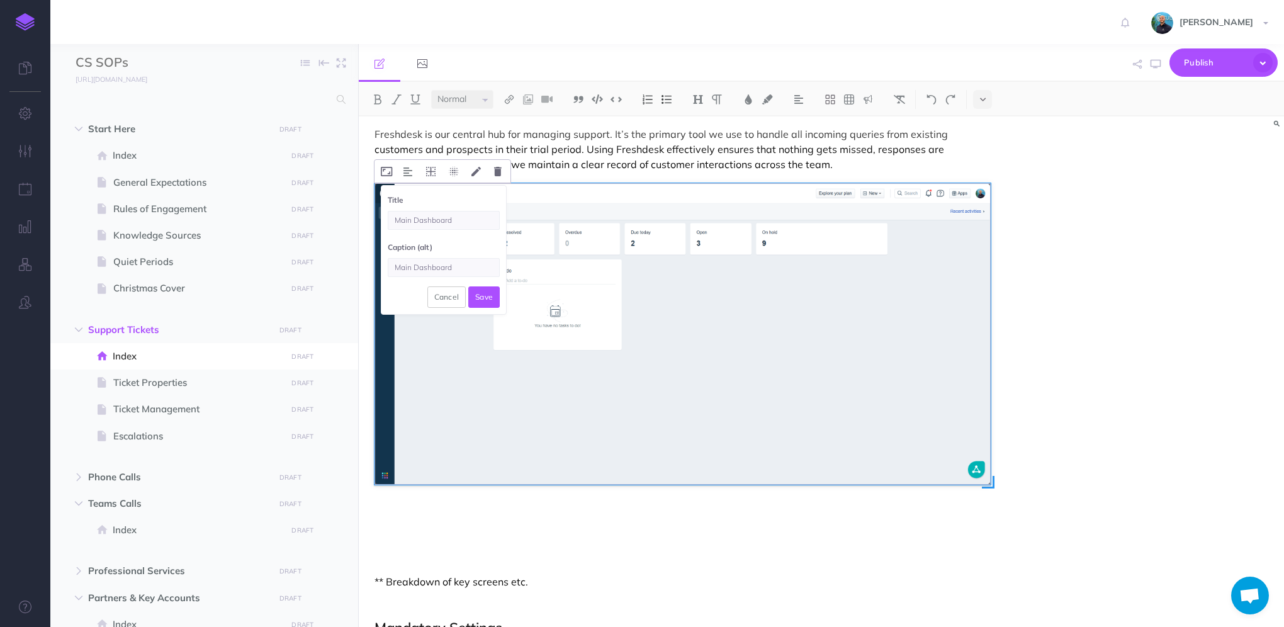
type input "Main Dashboard"
click at [423, 220] on input "Main Dashboard" at bounding box center [444, 220] width 112 height 19
click at [476, 298] on button "Save" at bounding box center [483, 296] width 31 height 21
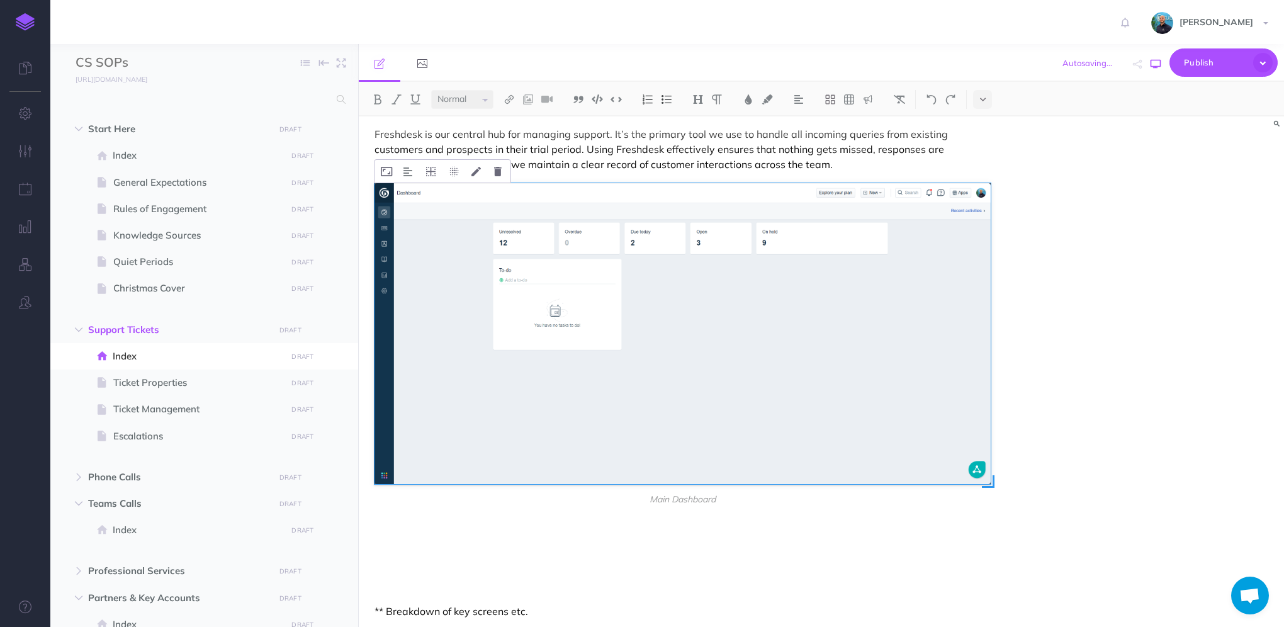
click at [1156, 68] on icon "button" at bounding box center [1155, 64] width 10 height 10
click at [1154, 65] on icon "button" at bounding box center [1155, 64] width 10 height 10
click at [476, 177] on button at bounding box center [476, 171] width 22 height 23
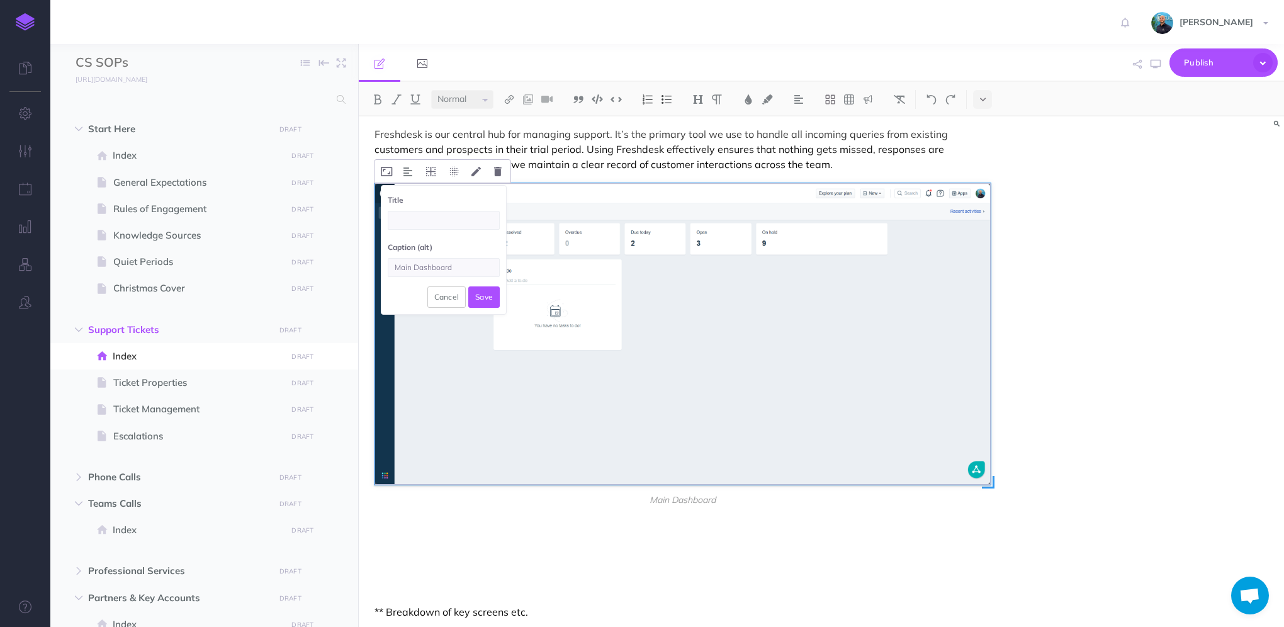
click at [433, 265] on input "Main Dashboard" at bounding box center [444, 267] width 112 height 19
click at [488, 291] on button "Save" at bounding box center [483, 296] width 31 height 21
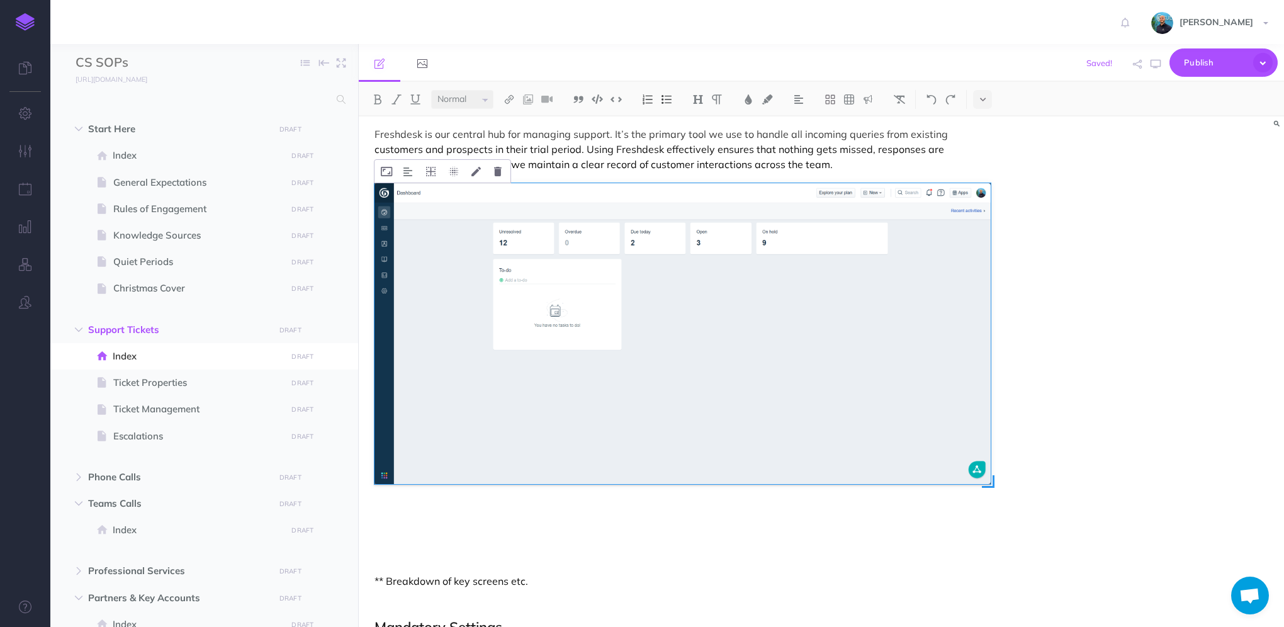
click at [784, 164] on p "Freshdesk is our central hub for managing support. It’s the primary tool we use…" at bounding box center [682, 148] width 616 height 45
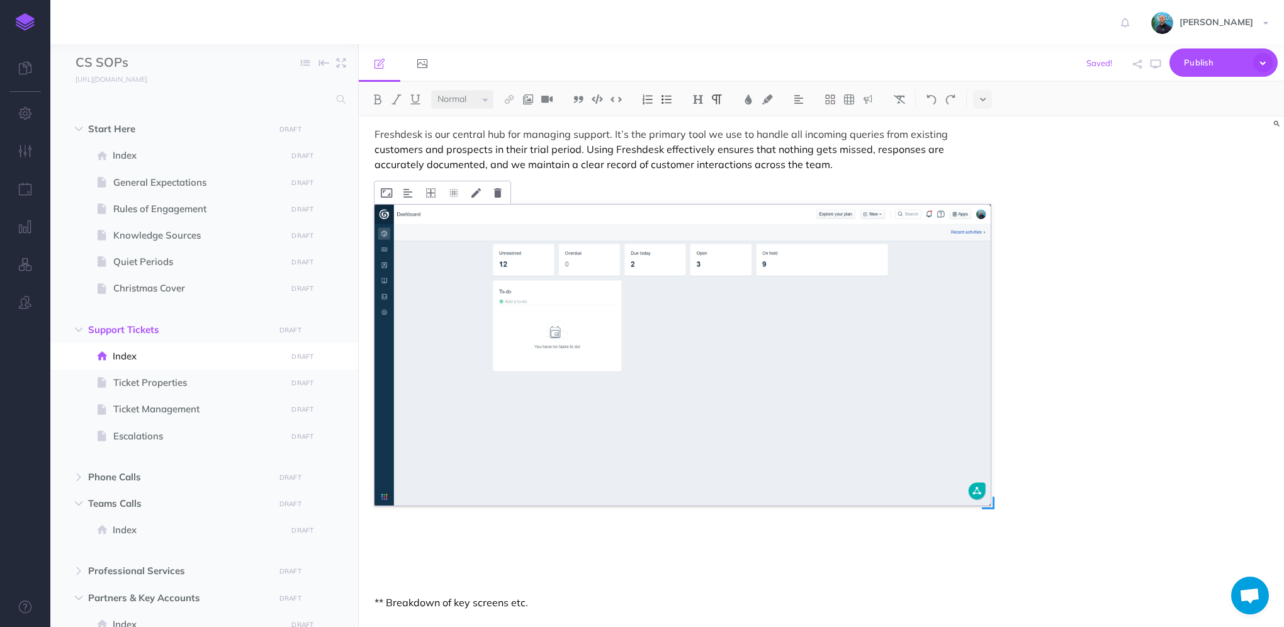
click at [468, 98] on select "Small Normal Large" at bounding box center [462, 99] width 62 height 19
select select "small"
click at [431, 90] on select "Small Normal Large" at bounding box center [462, 99] width 62 height 19
click at [389, 186] on p "MAin Dashboard:" at bounding box center [682, 185] width 616 height 15
drag, startPoint x: 471, startPoint y: 183, endPoint x: 368, endPoint y: 184, distance: 103.2
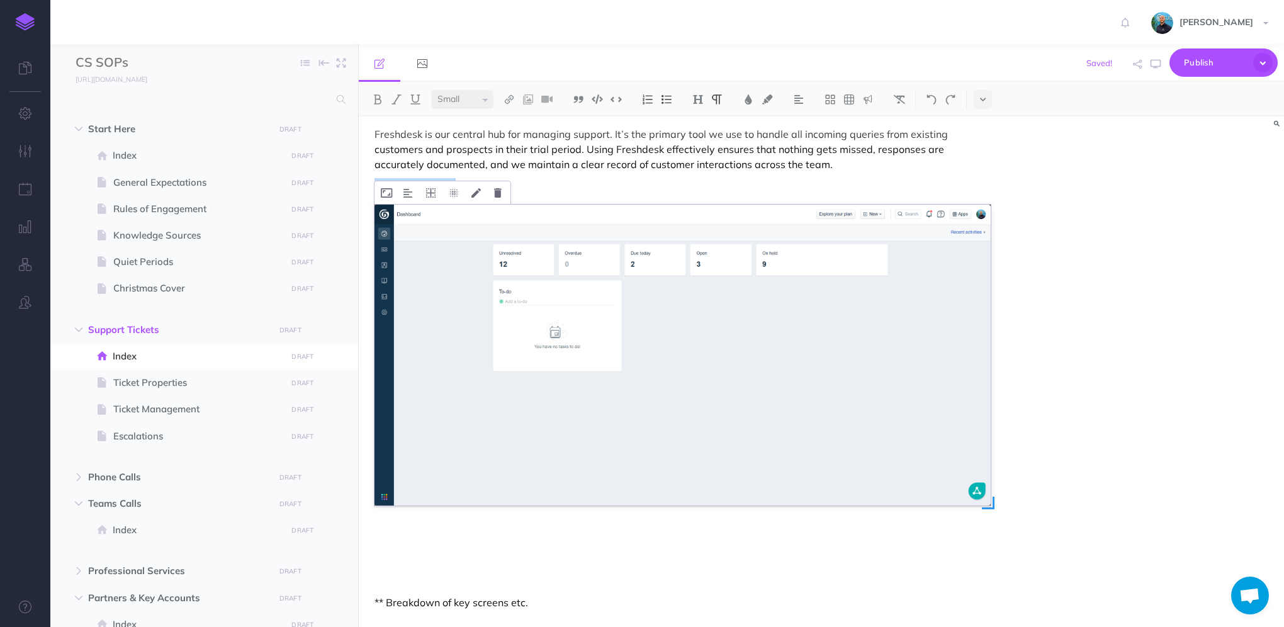
click at [486, 100] on select "Small Normal Large" at bounding box center [462, 99] width 62 height 19
click at [431, 90] on select "Small Normal Large" at bounding box center [462, 99] width 62 height 19
click at [476, 101] on select "Small Normal Large" at bounding box center [462, 99] width 62 height 19
click at [431, 90] on select "Small Normal Large" at bounding box center [462, 99] width 62 height 19
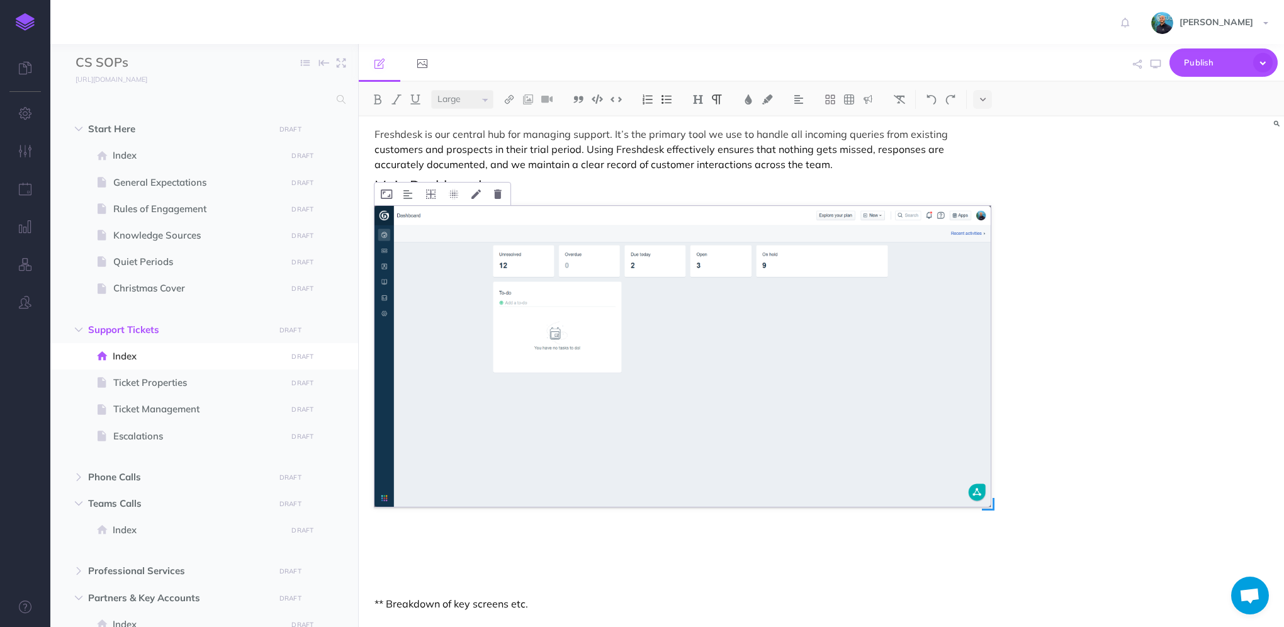
click at [463, 103] on select "Small Normal Large" at bounding box center [462, 99] width 62 height 19
click at [431, 90] on select "Small Normal Large" at bounding box center [462, 99] width 62 height 19
click at [1154, 64] on icon "button" at bounding box center [1155, 64] width 10 height 10
click at [463, 183] on p "Main Dashboard:" at bounding box center [682, 186] width 616 height 16
drag, startPoint x: 383, startPoint y: 186, endPoint x: 364, endPoint y: 184, distance: 19.6
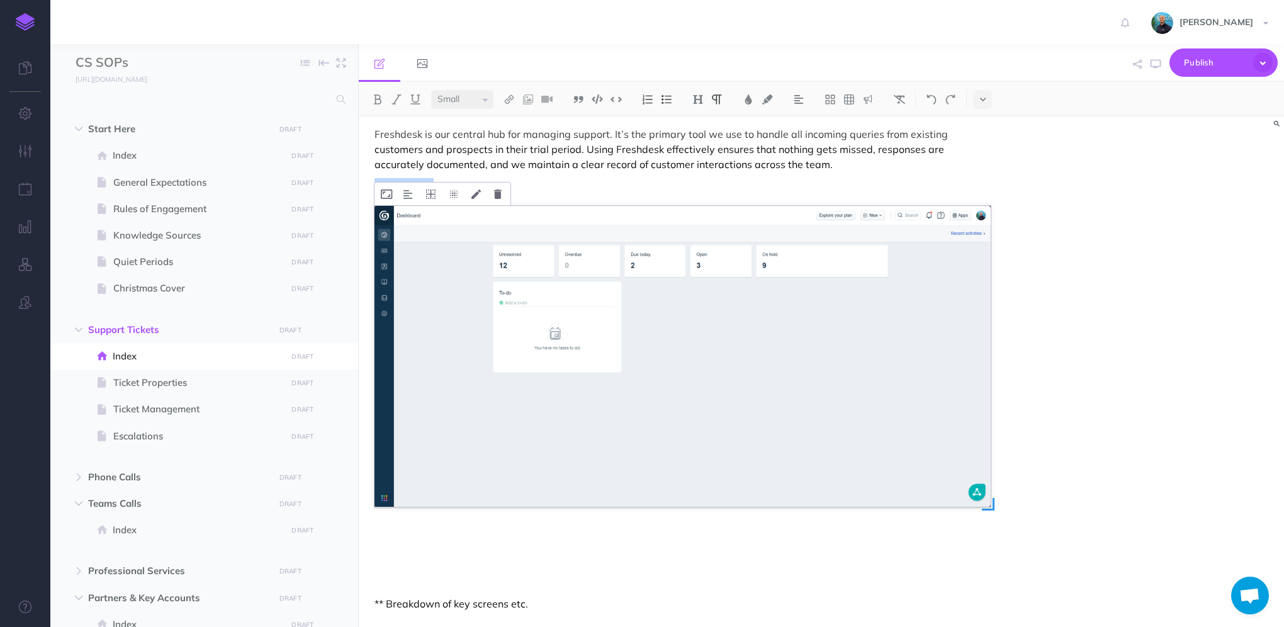
copy span "Main Dashboard:"
click at [797, 99] on img at bounding box center [798, 99] width 11 height 10
click at [797, 140] on img at bounding box center [798, 140] width 11 height 10
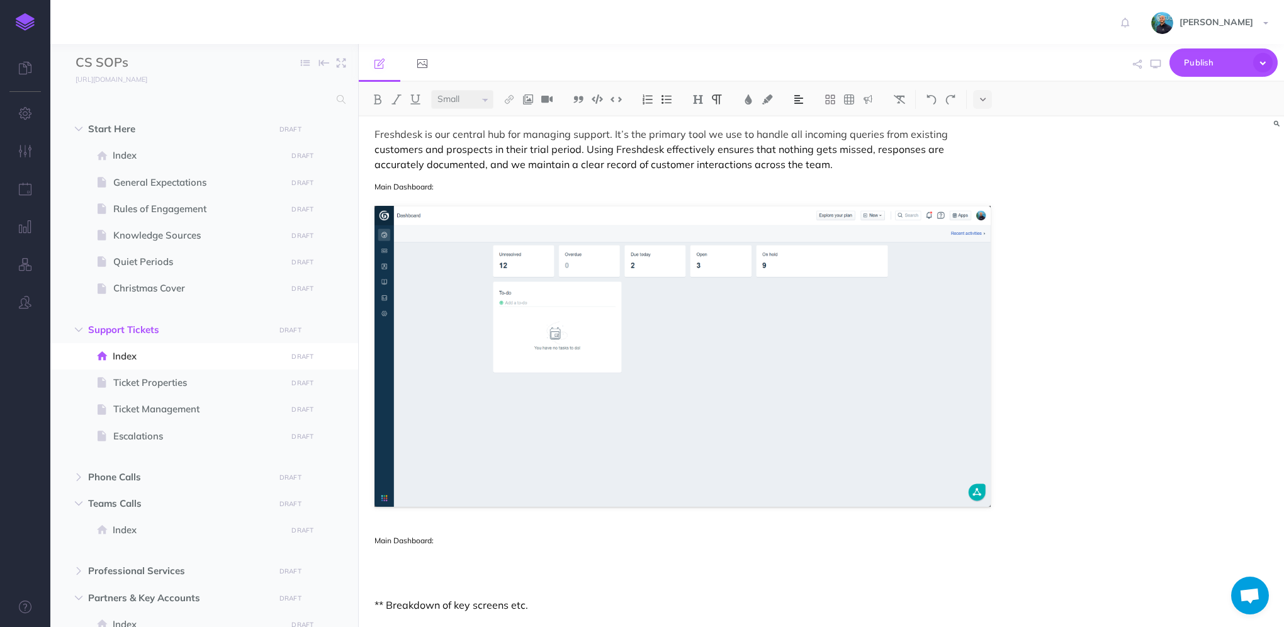
click at [803, 101] on img at bounding box center [798, 99] width 11 height 10
drag, startPoint x: 480, startPoint y: 539, endPoint x: 469, endPoint y: 544, distance: 11.8
click at [480, 540] on p "Main Dashboard:" at bounding box center [682, 540] width 616 height 16
drag, startPoint x: 468, startPoint y: 544, endPoint x: 368, endPoint y: 542, distance: 100.7
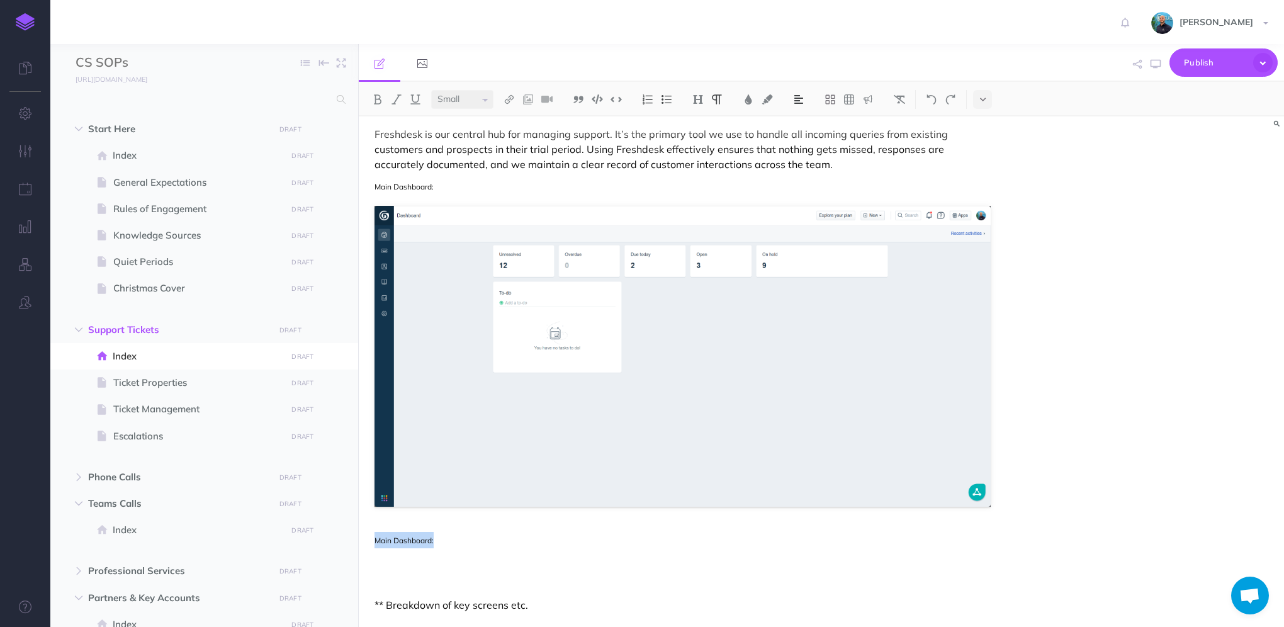
click at [803, 96] on img at bounding box center [798, 99] width 11 height 10
click at [802, 139] on img at bounding box center [798, 140] width 11 height 10
click at [1153, 70] on button "button" at bounding box center [1155, 64] width 16 height 37
click at [1154, 64] on icon "button" at bounding box center [1155, 64] width 10 height 10
click at [714, 544] on span "Main Dashboard:" at bounding box center [682, 540] width 616 height 16
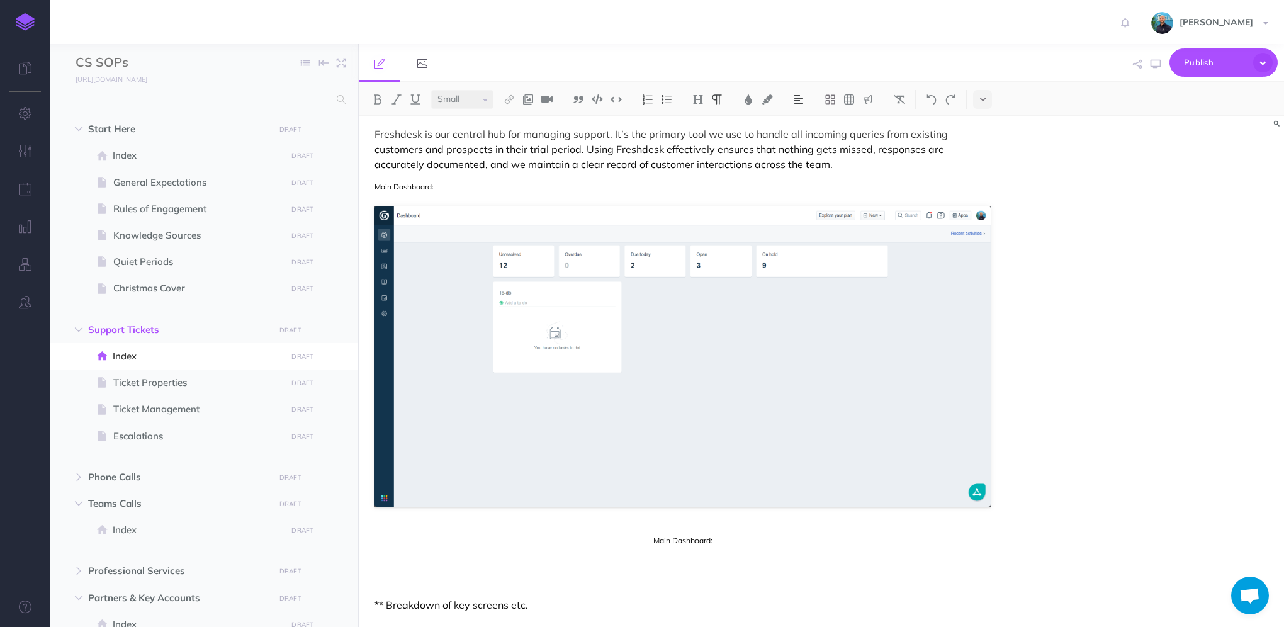
click at [680, 538] on span "Main Dashboard:" at bounding box center [682, 540] width 59 height 9
click at [433, 555] on p at bounding box center [682, 560] width 616 height 15
click at [476, 180] on p "Main Dashboard:" at bounding box center [682, 186] width 616 height 16
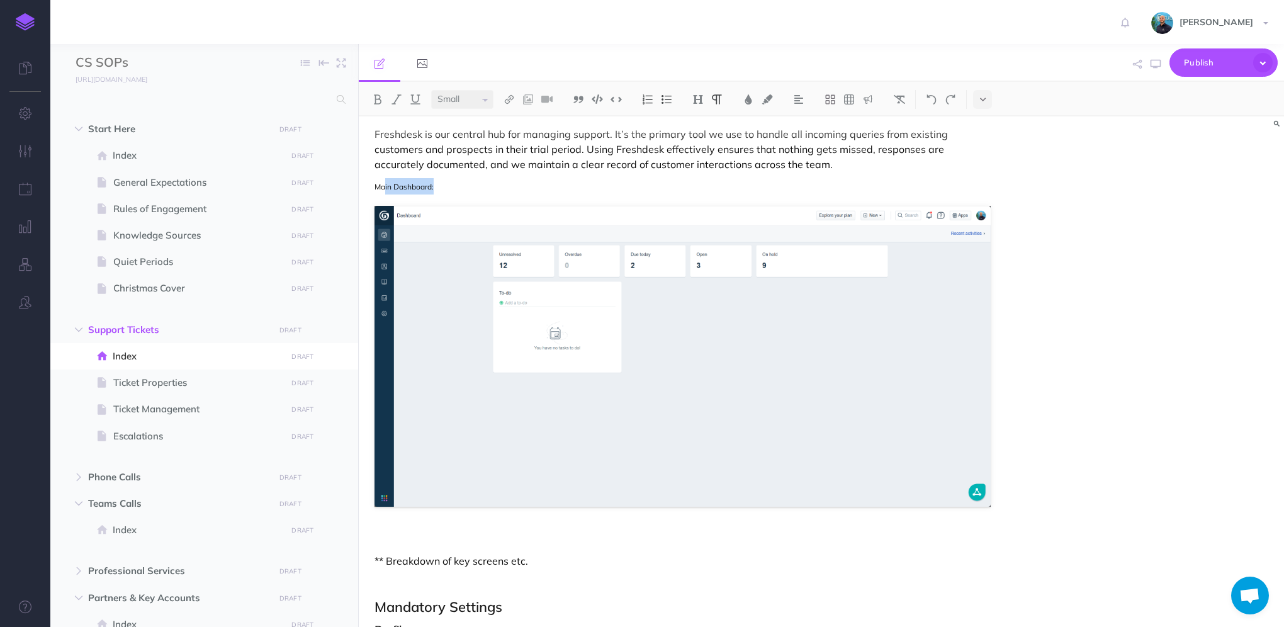
drag, startPoint x: 478, startPoint y: 187, endPoint x: 384, endPoint y: 179, distance: 94.1
click at [384, 179] on p "Main Dashboard:" at bounding box center [682, 186] width 616 height 16
select select "null"
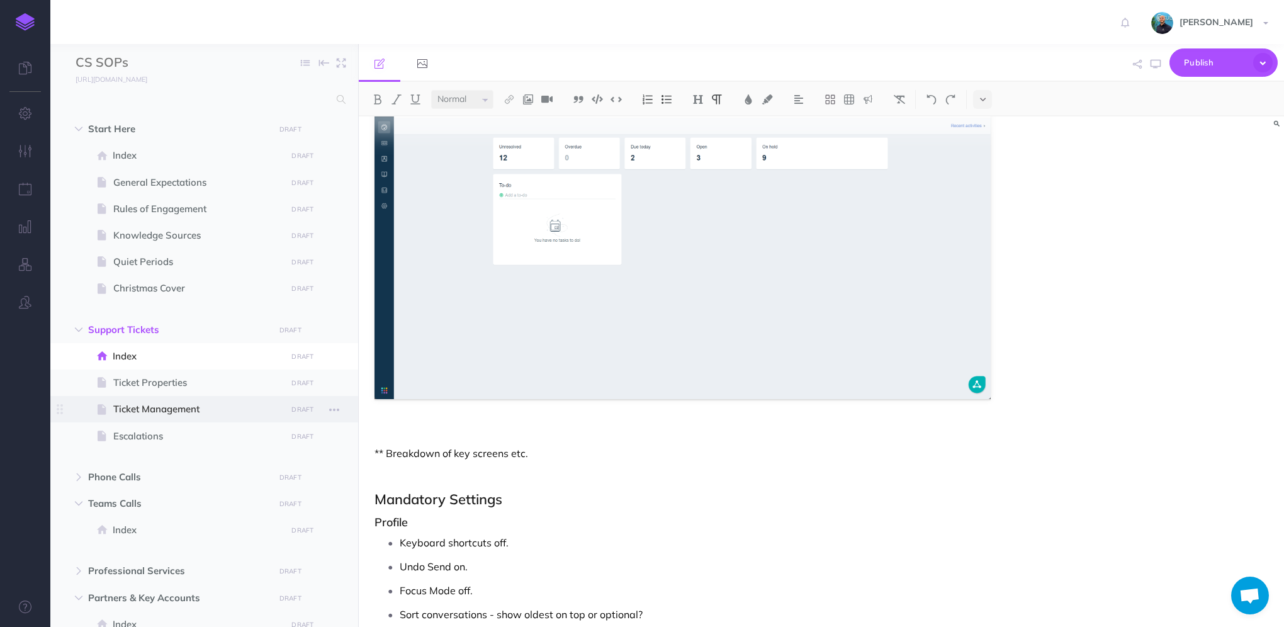
scroll to position [134, 0]
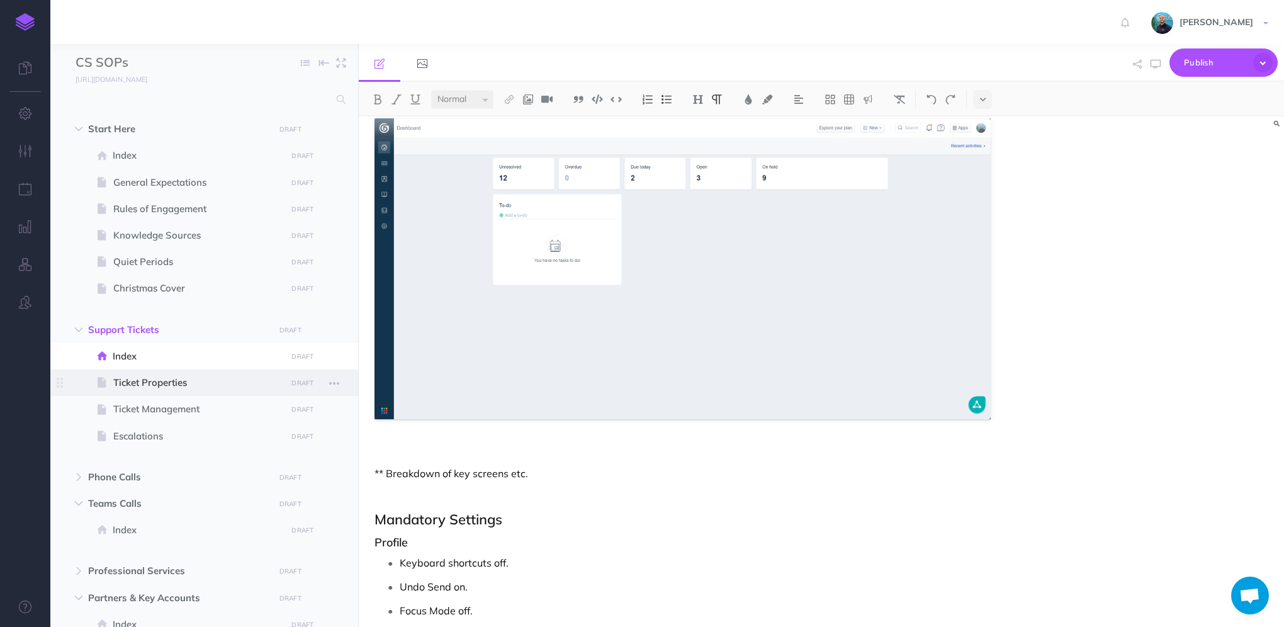
click at [200, 383] on span "Ticket Properties" at bounding box center [197, 382] width 169 height 15
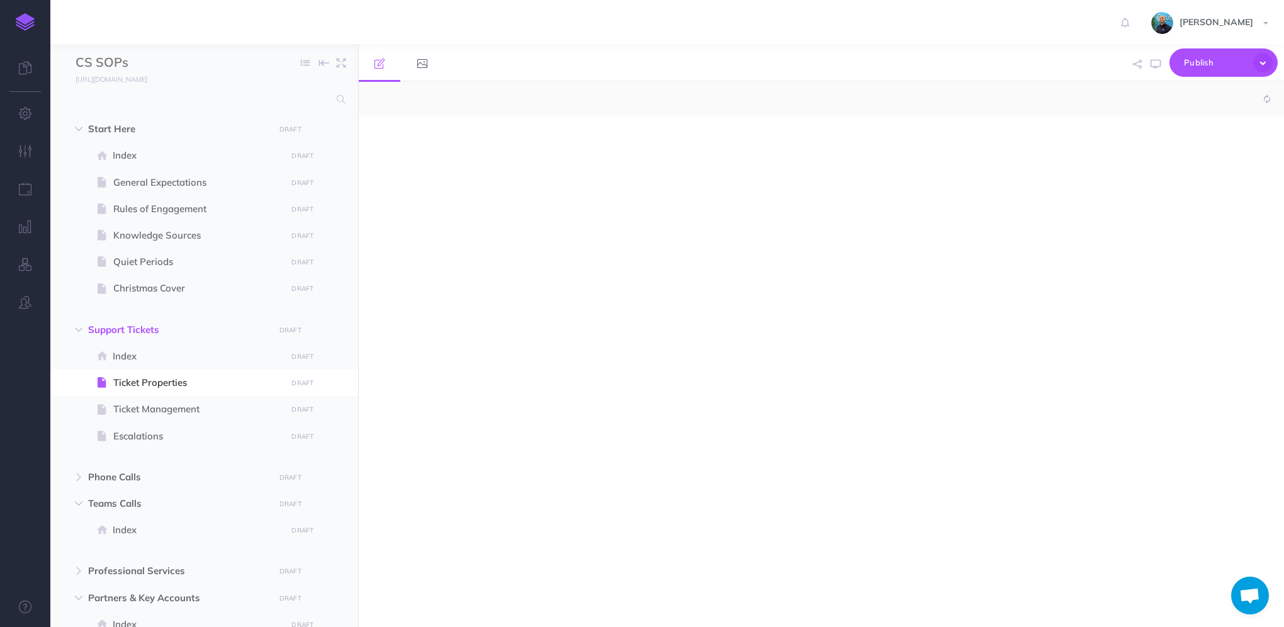
select select "null"
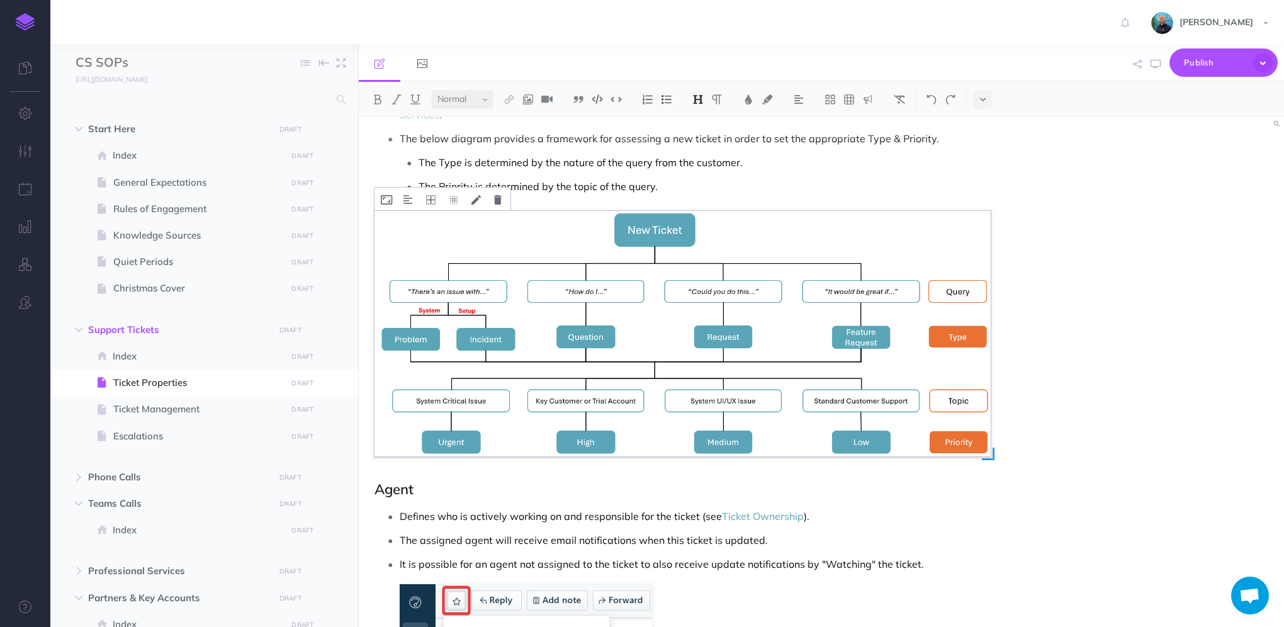
scroll to position [823, 0]
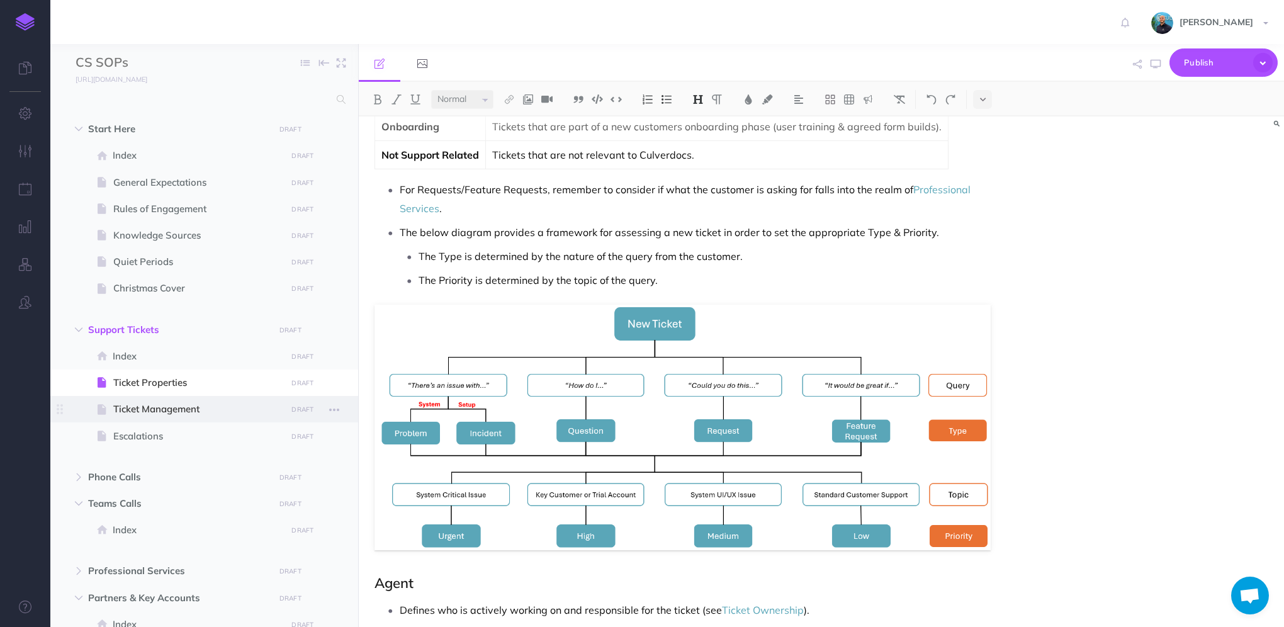
click at [216, 408] on span "Ticket Management" at bounding box center [197, 409] width 169 height 15
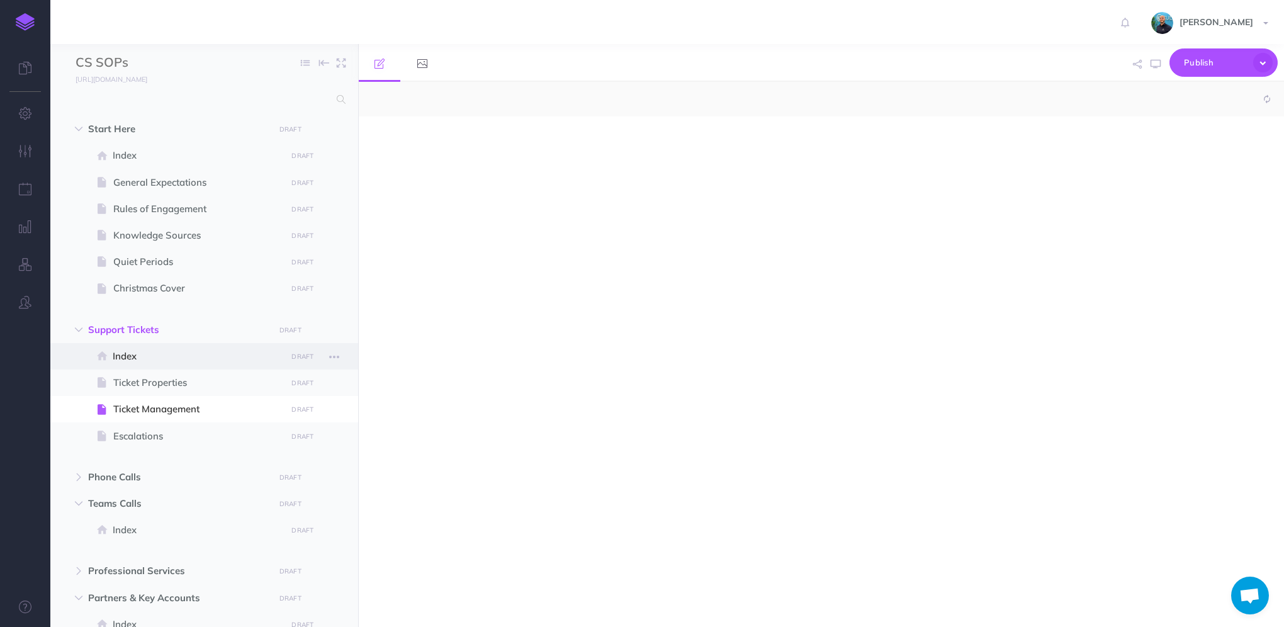
select select "null"
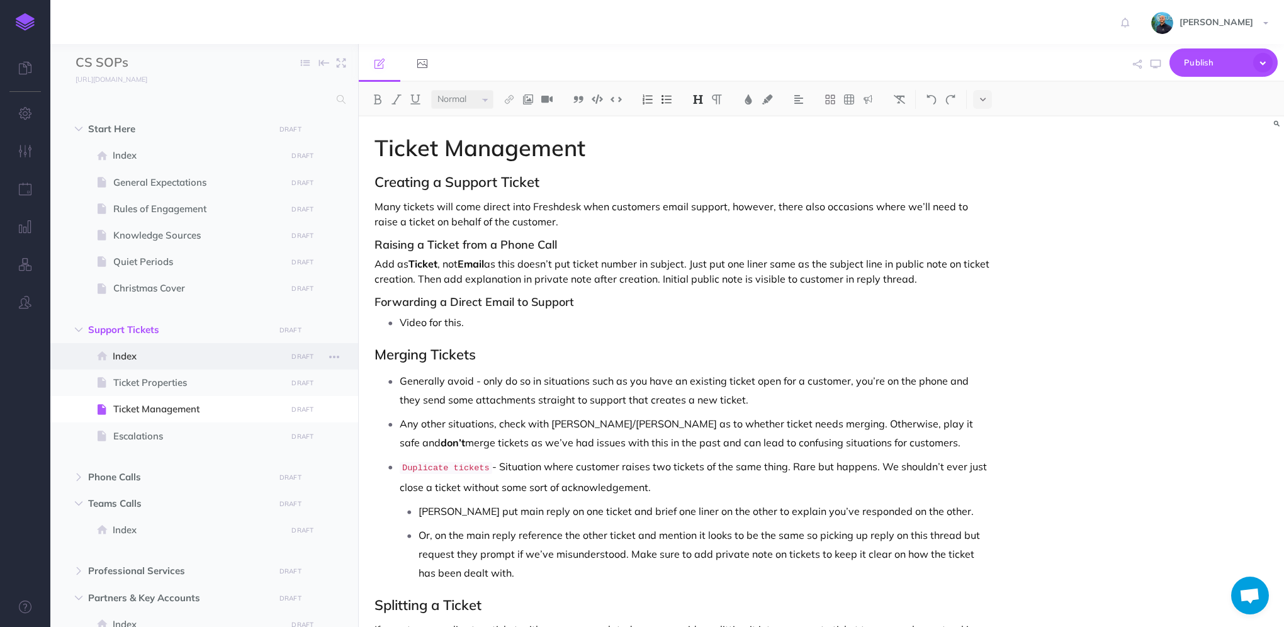
click at [172, 352] on span "Index" at bounding box center [198, 356] width 170 height 15
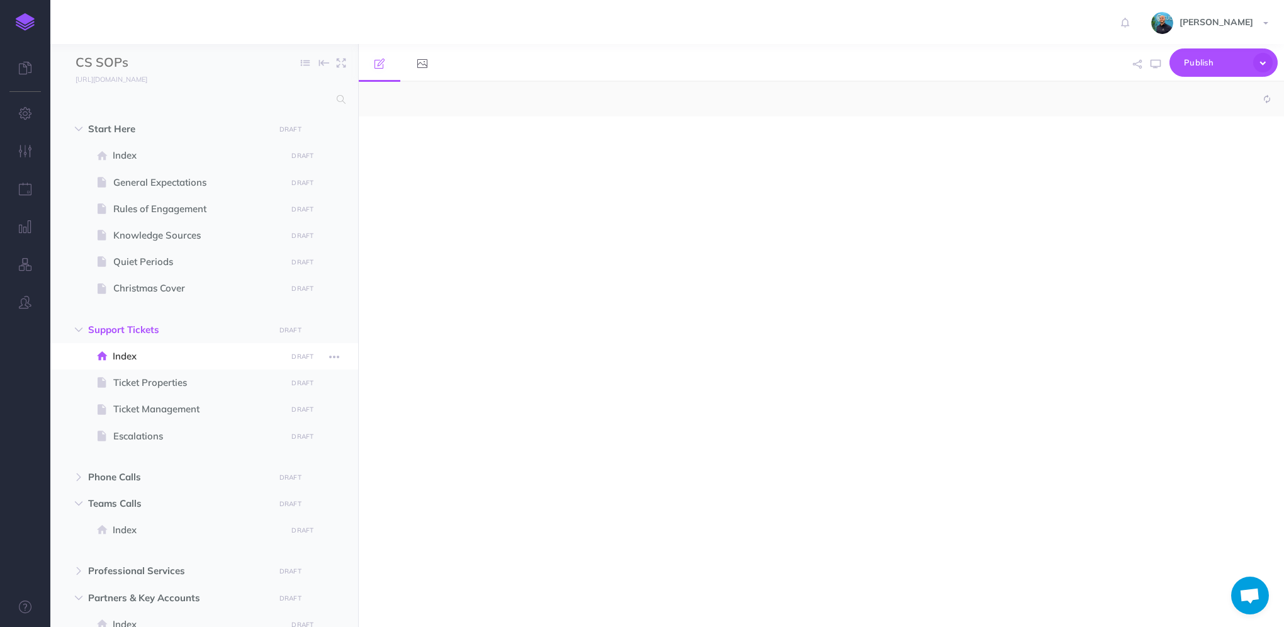
select select "null"
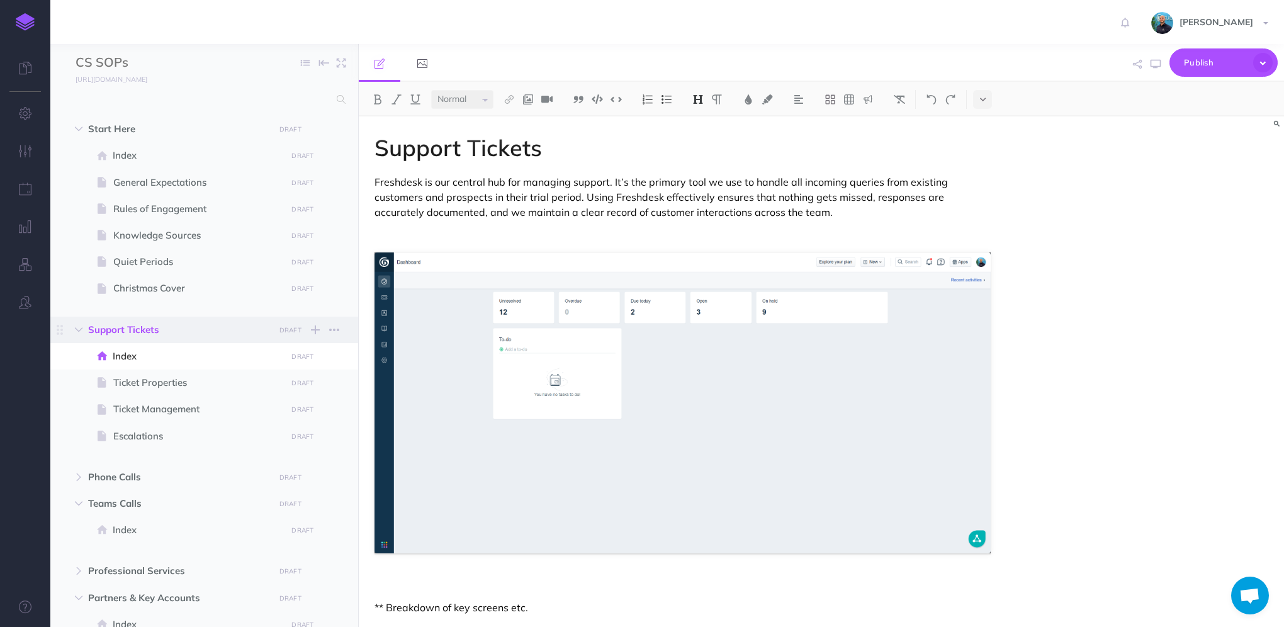
click at [174, 328] on span "Support Tickets" at bounding box center [177, 329] width 179 height 15
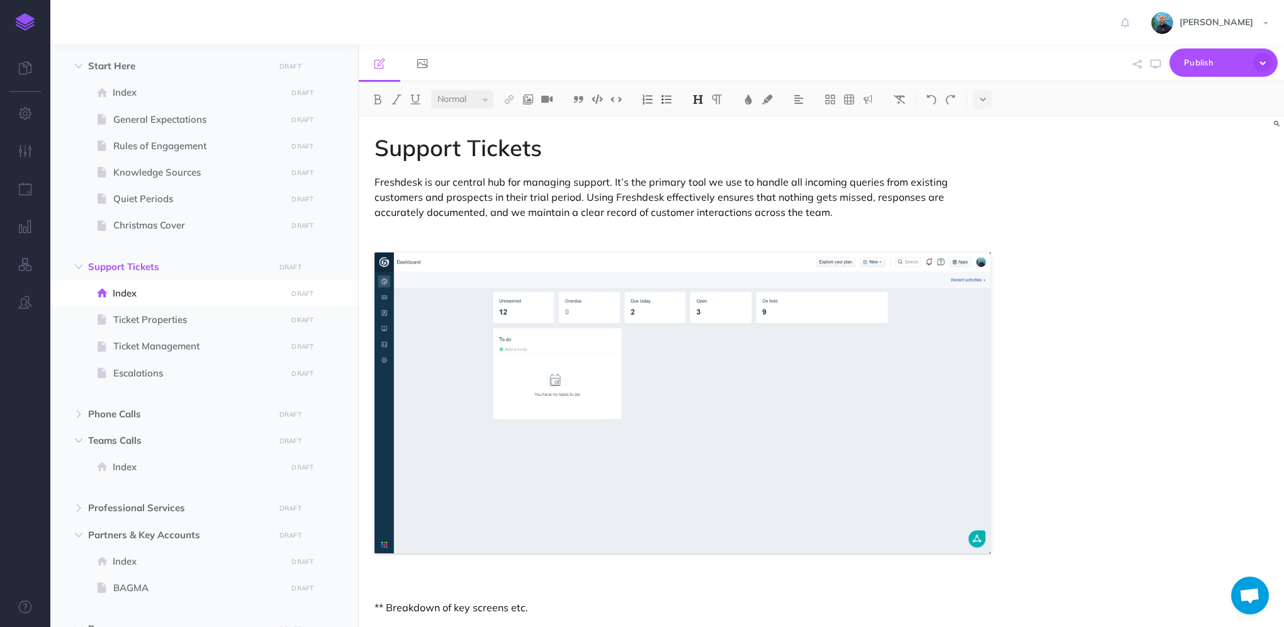
click at [728, 229] on p at bounding box center [682, 233] width 616 height 15
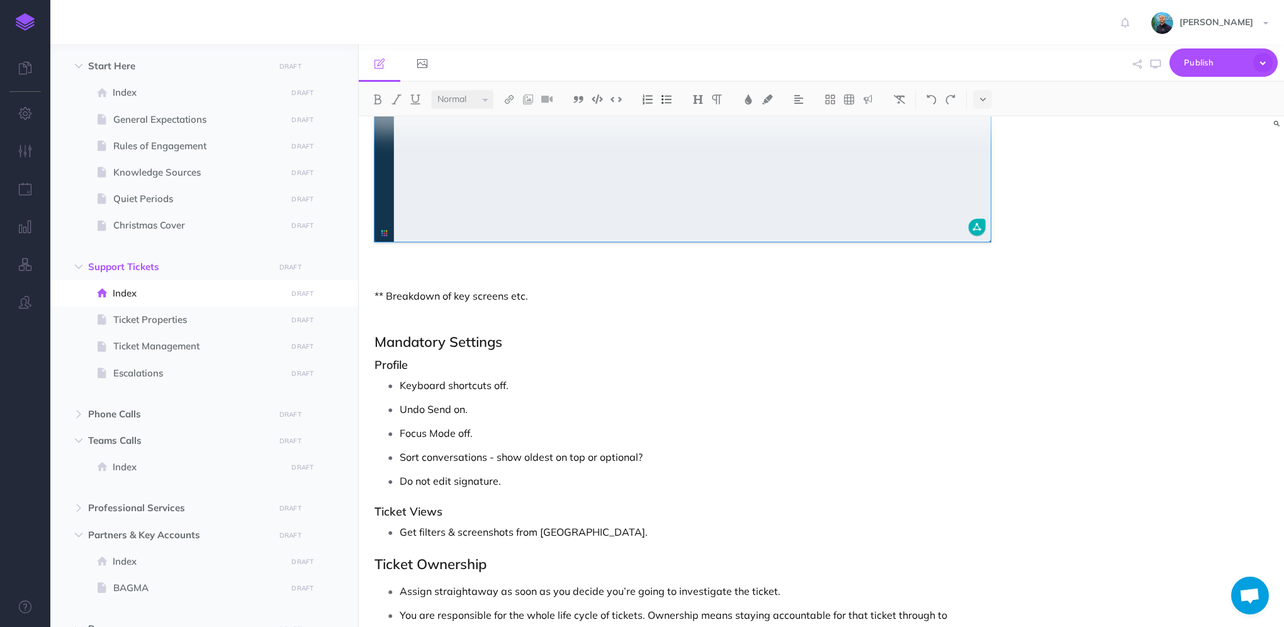
scroll to position [315, 0]
click at [524, 332] on h2 "Mandatory Settings" at bounding box center [682, 338] width 616 height 15
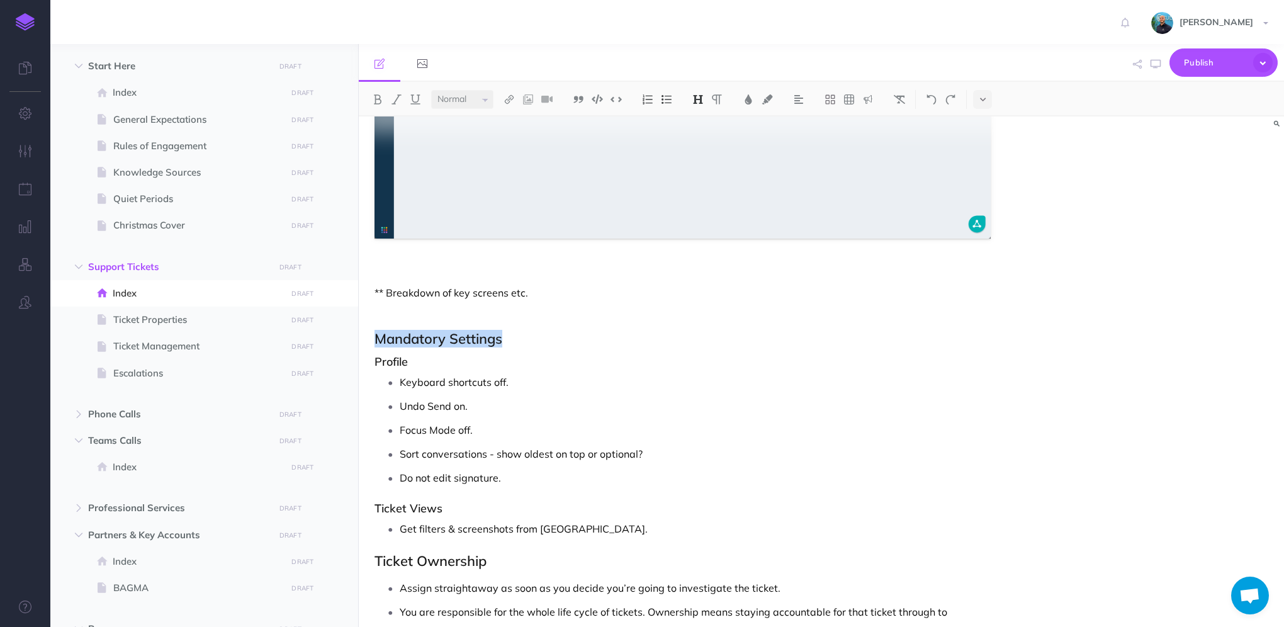
drag, startPoint x: 524, startPoint y: 342, endPoint x: 370, endPoint y: 345, distance: 153.6
click at [370, 345] on div "Support Tickets Freshdesk is our central hub for managing support. It’s the pri…" at bounding box center [683, 565] width 648 height 1527
copy h2 "Mandatory Settings"
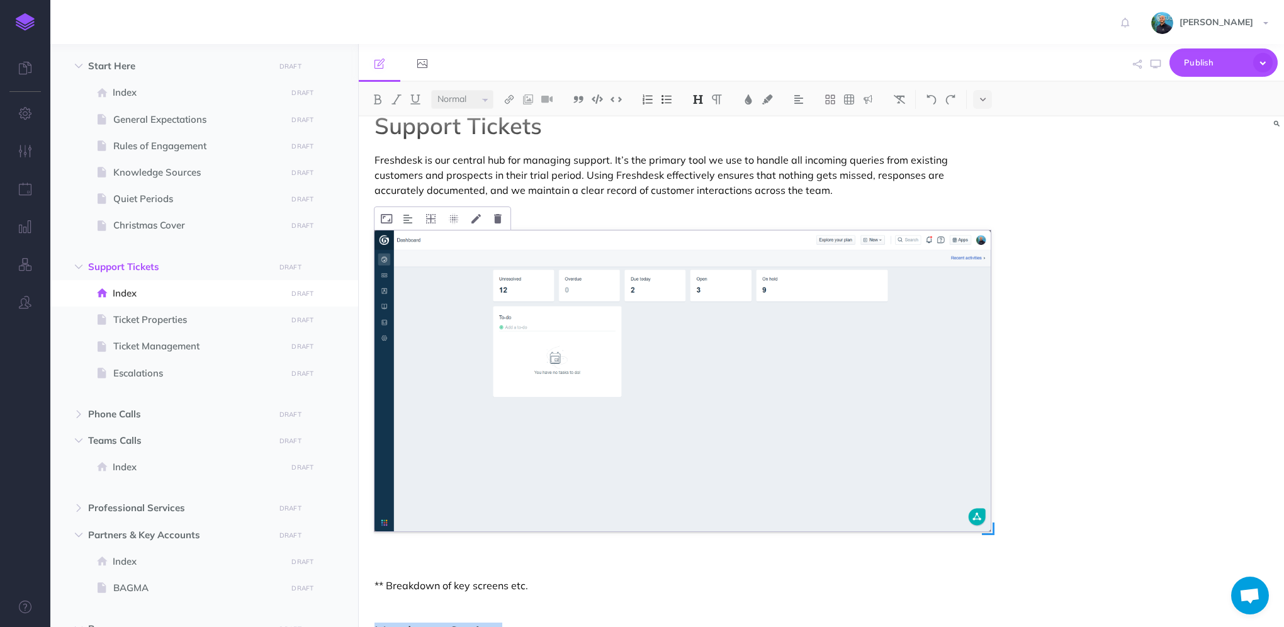
scroll to position [0, 0]
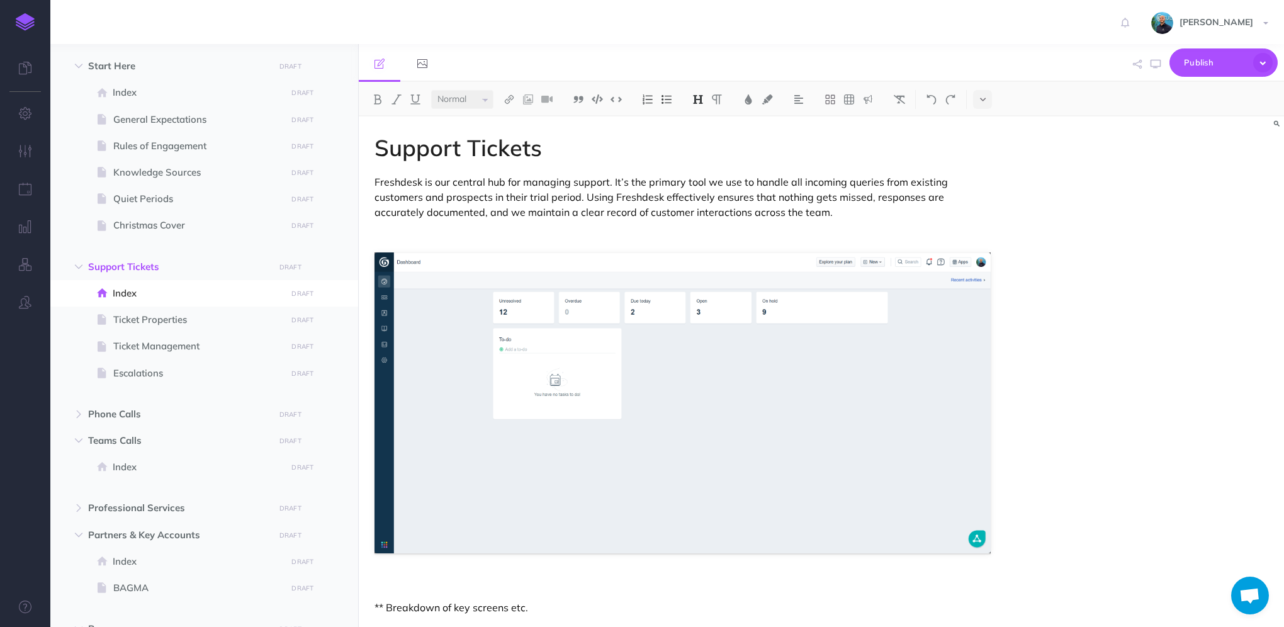
click at [615, 235] on p at bounding box center [682, 233] width 616 height 15
click at [702, 98] on img at bounding box center [697, 99] width 11 height 10
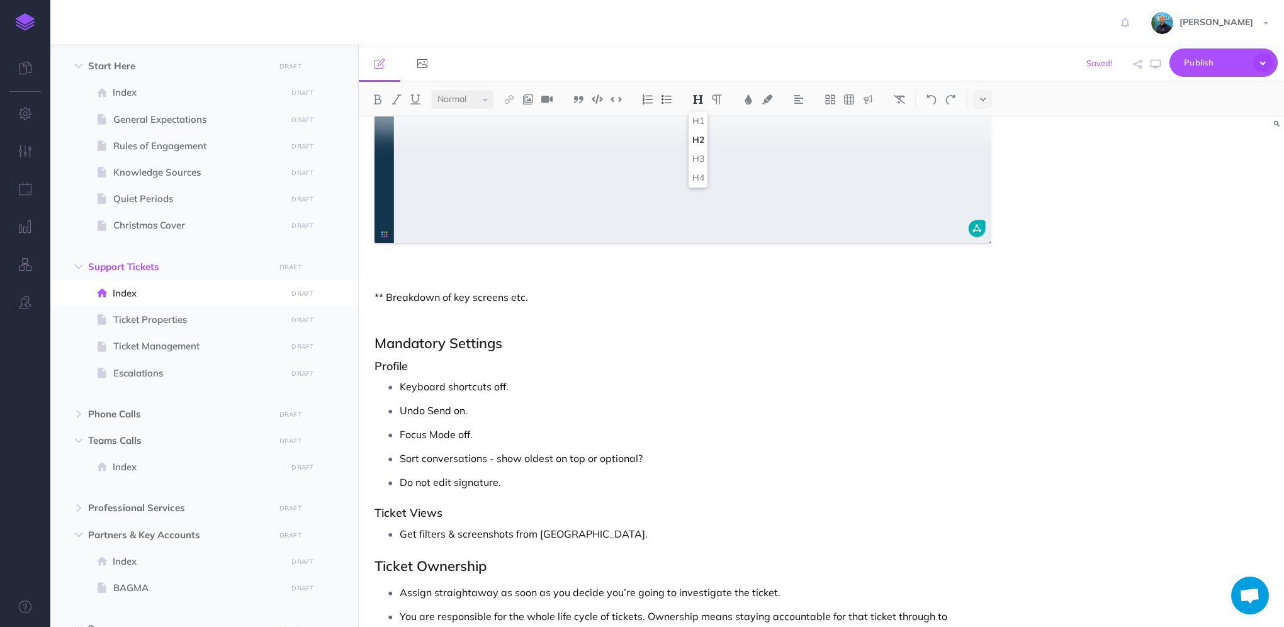
scroll to position [315, 0]
click at [397, 362] on h3 "Profile" at bounding box center [682, 365] width 616 height 13
click at [699, 96] on img at bounding box center [697, 99] width 11 height 10
click at [863, 339] on h2 "Mandatory Settings" at bounding box center [682, 341] width 616 height 15
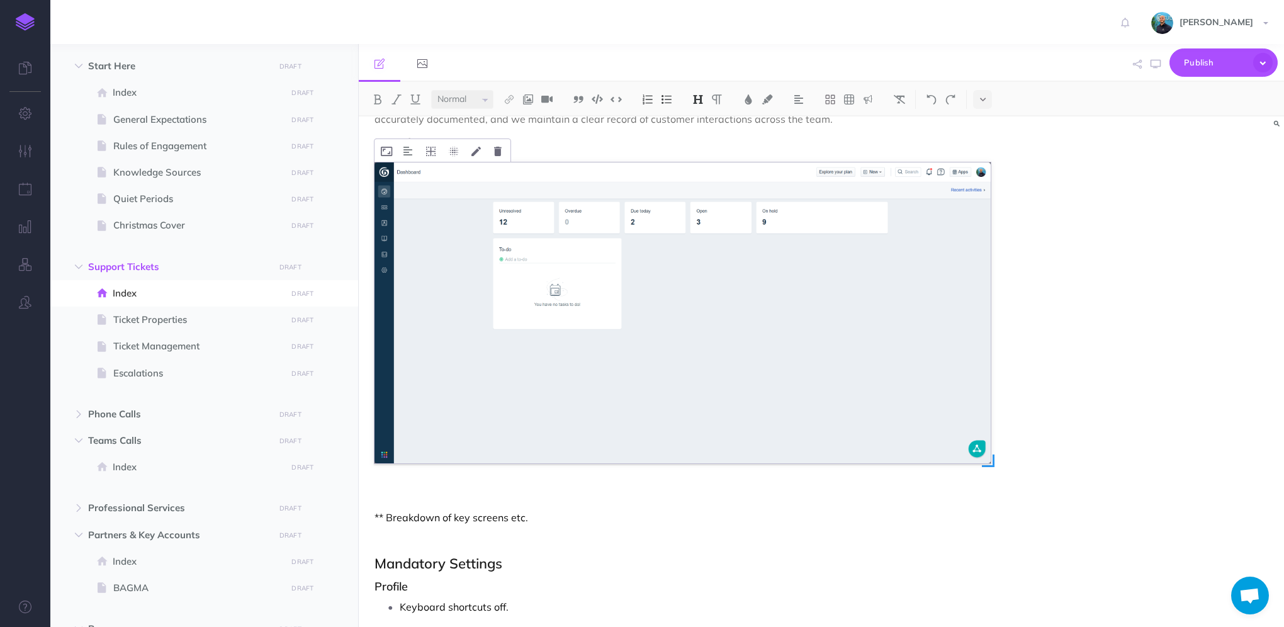
scroll to position [0, 0]
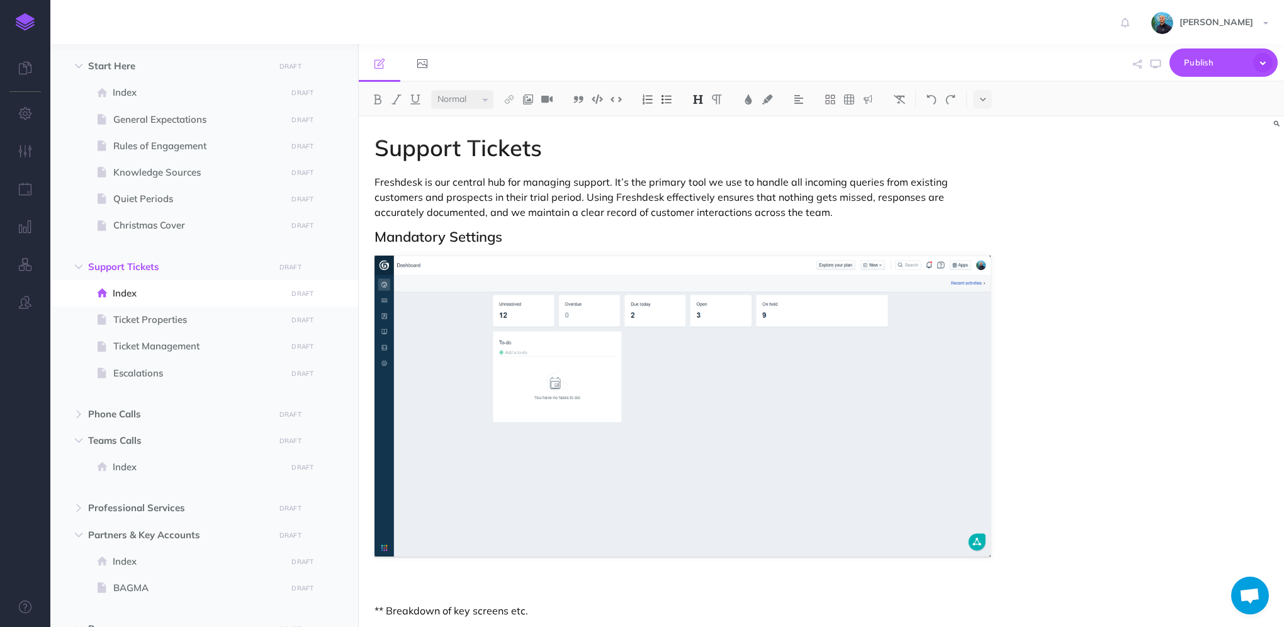
click at [587, 241] on h2 "Mandatory Settings" at bounding box center [682, 236] width 616 height 15
click at [493, 301] on img at bounding box center [682, 406] width 616 height 301
click at [497, 247] on icon at bounding box center [498, 244] width 8 height 9
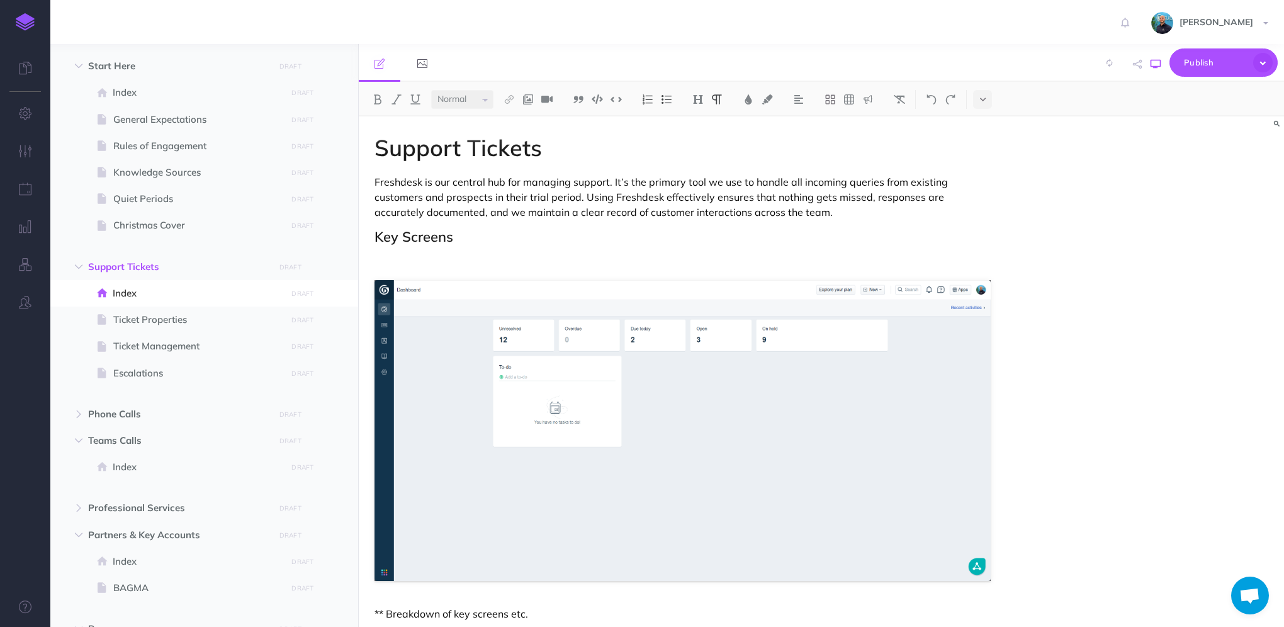
click at [1154, 64] on icon "button" at bounding box center [1155, 64] width 10 height 10
click at [1157, 441] on div "Support Tickets Freshdesk is our central hub for managing support. It’s the pri…" at bounding box center [821, 371] width 925 height 510
click at [463, 240] on h2 "Key Screens" at bounding box center [682, 236] width 616 height 15
click at [199, 352] on span "Ticket Management" at bounding box center [197, 346] width 169 height 15
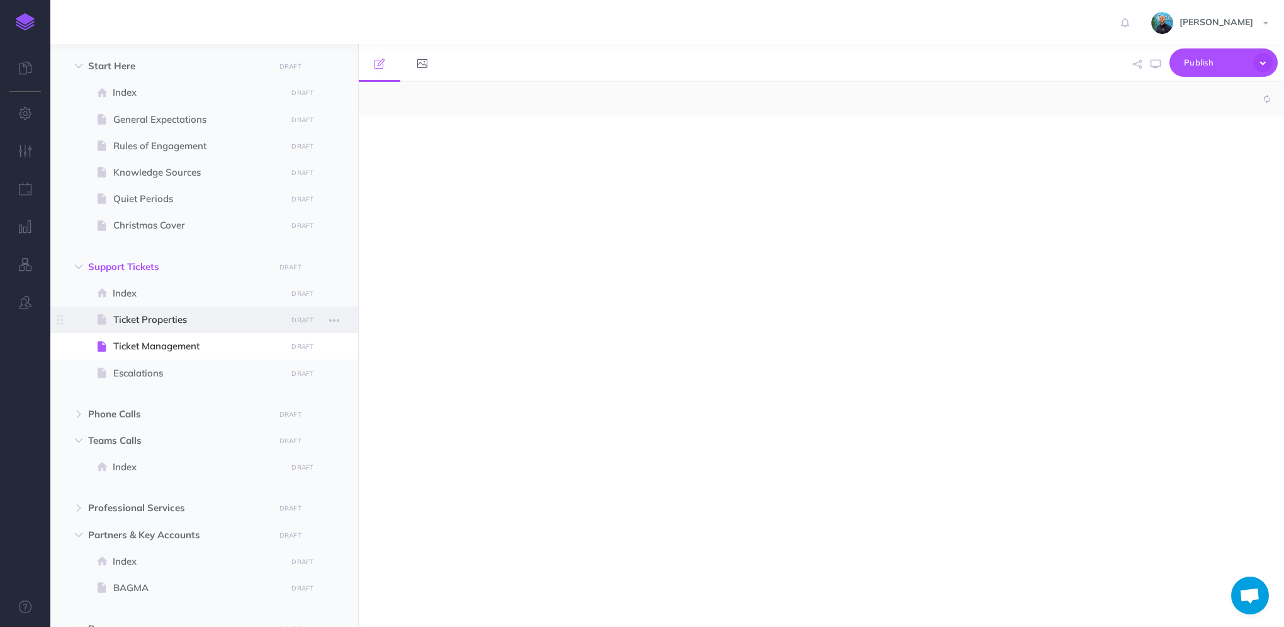
select select "null"
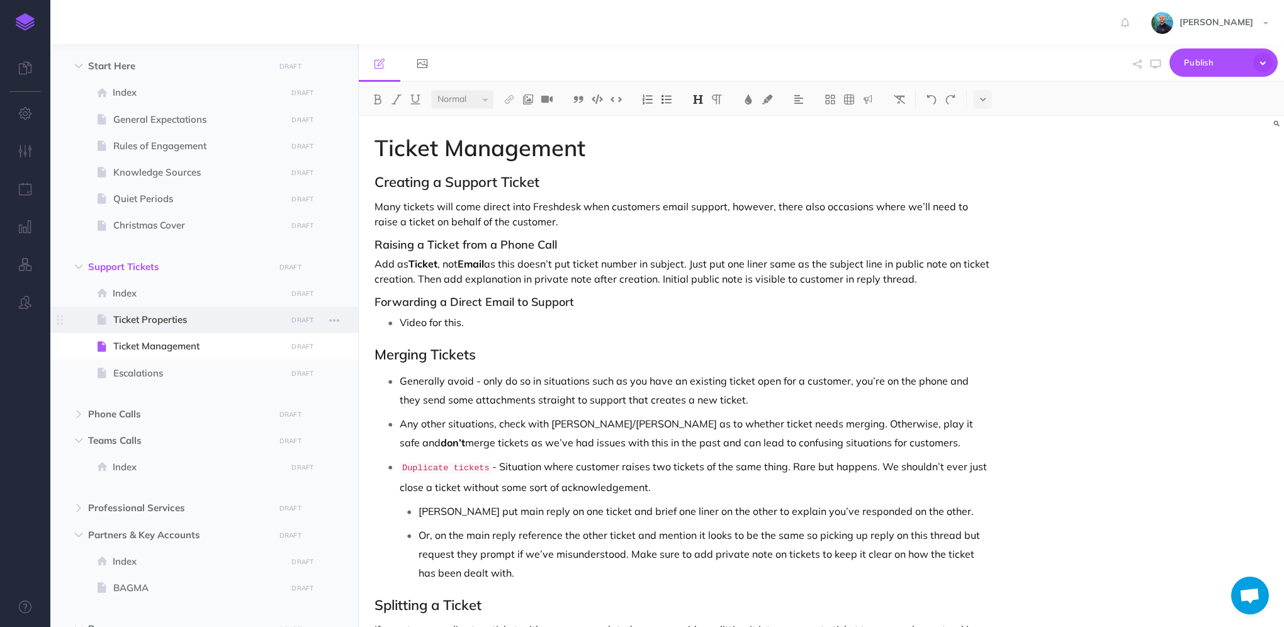
click at [196, 310] on span at bounding box center [204, 319] width 308 height 26
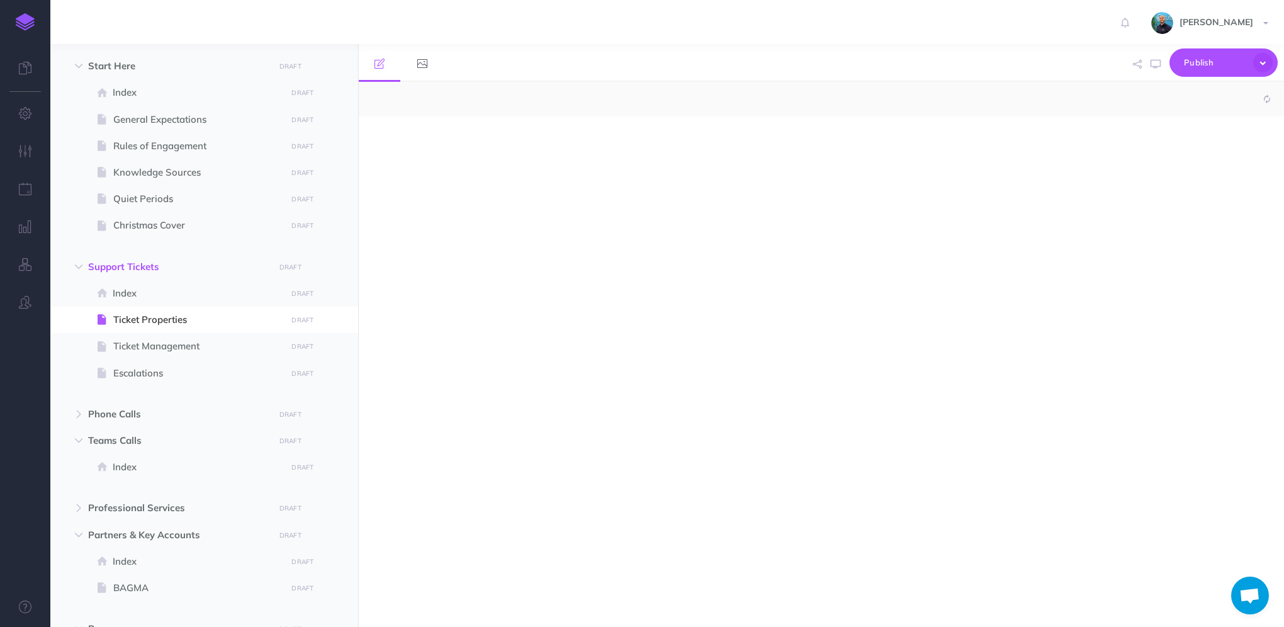
select select "null"
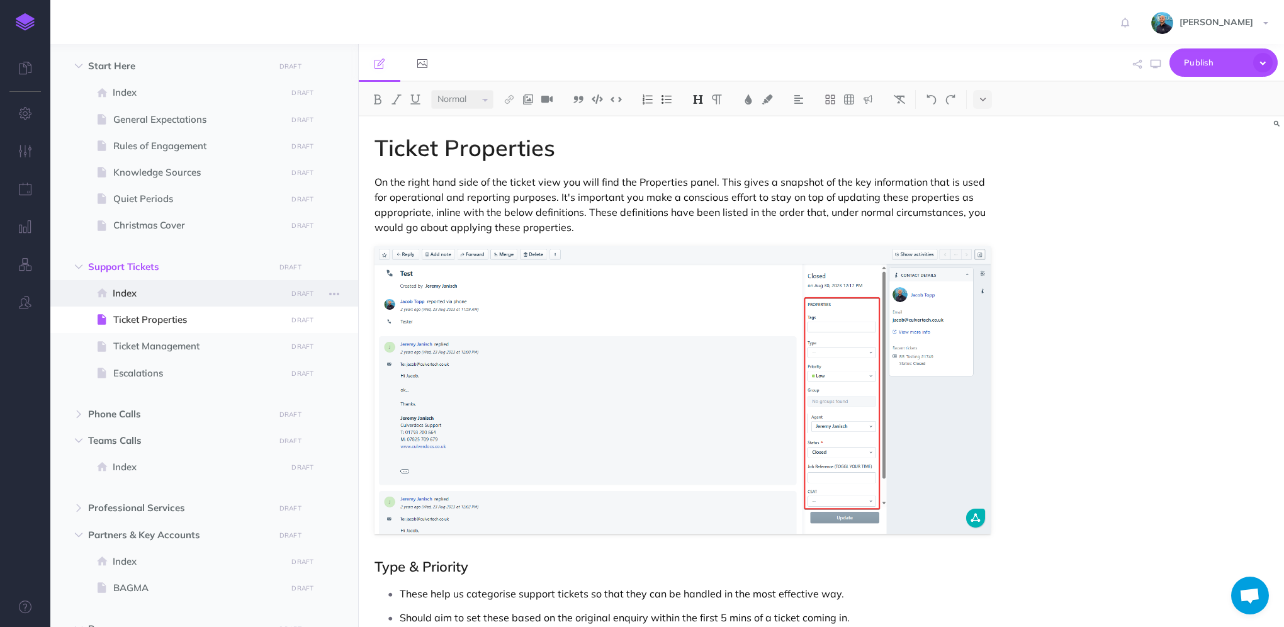
click at [145, 294] on span "Index" at bounding box center [198, 293] width 170 height 15
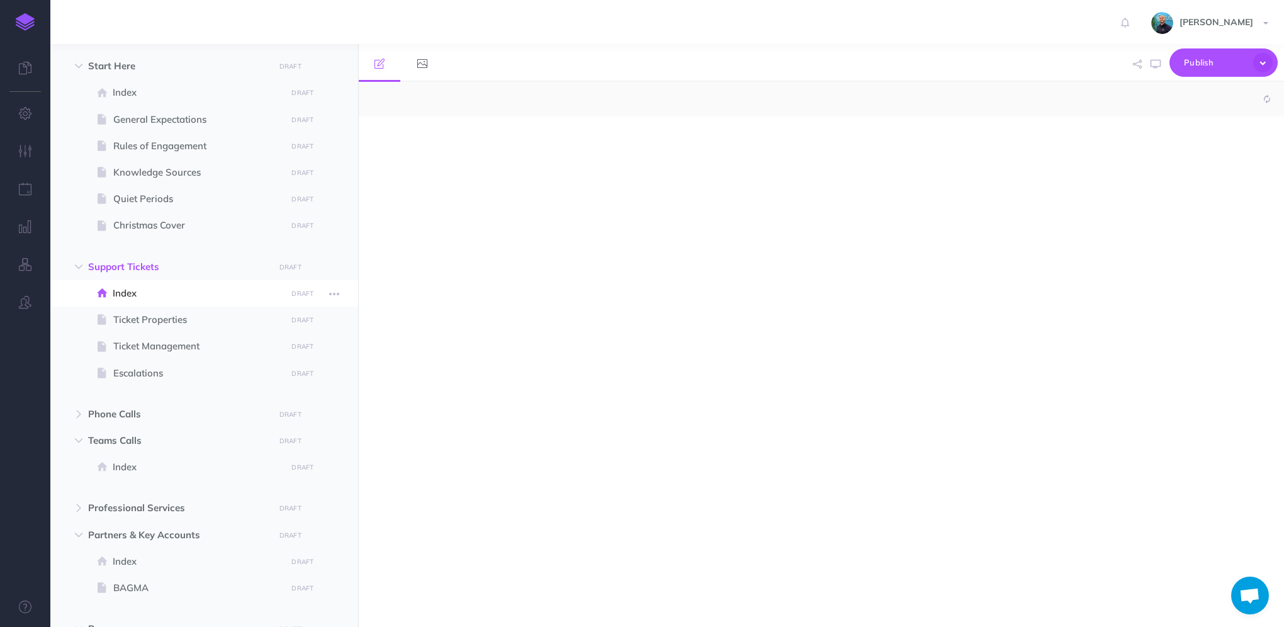
select select "null"
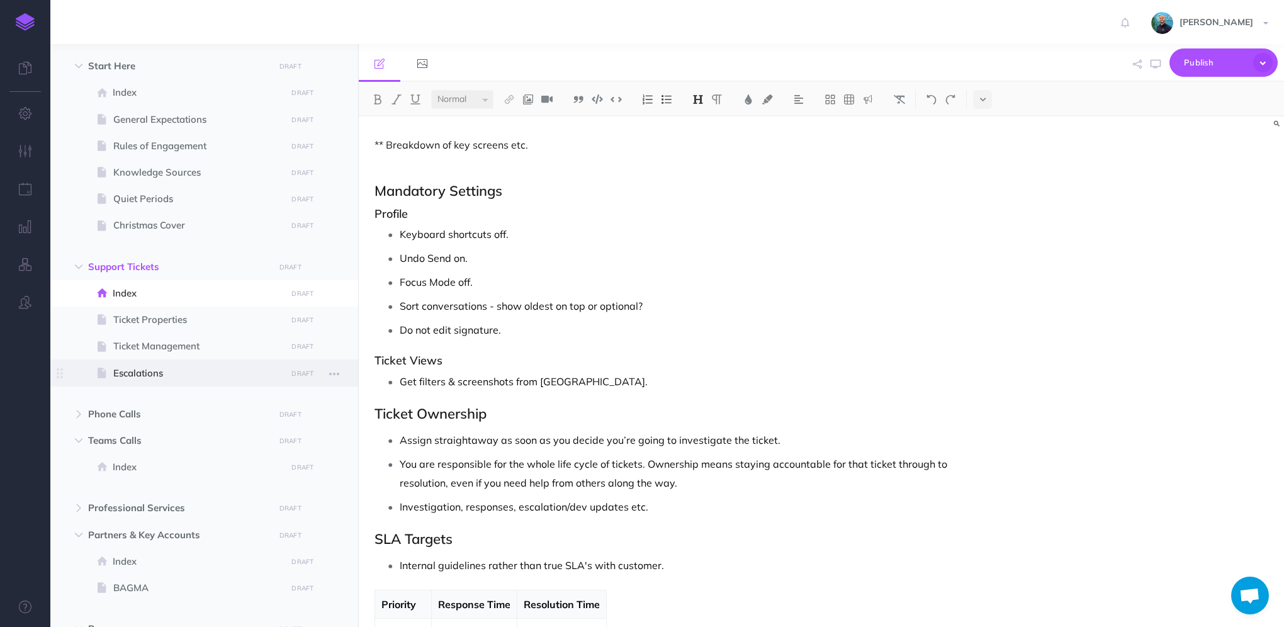
scroll to position [456, 0]
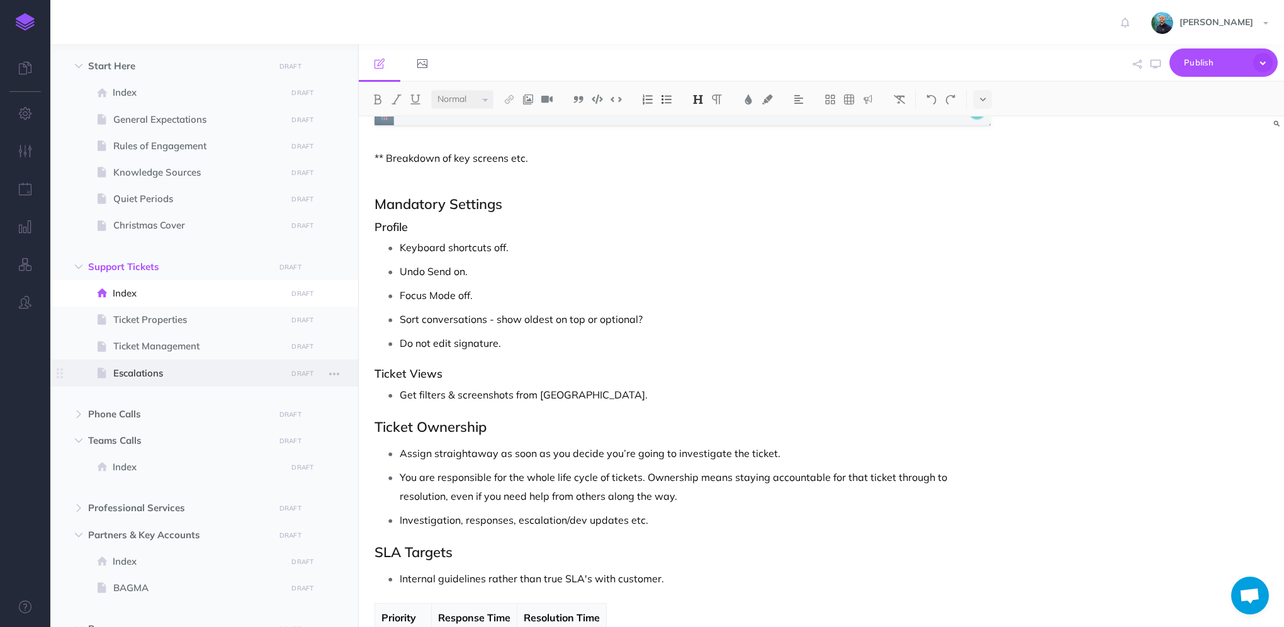
click at [217, 373] on span "Escalations" at bounding box center [197, 373] width 169 height 15
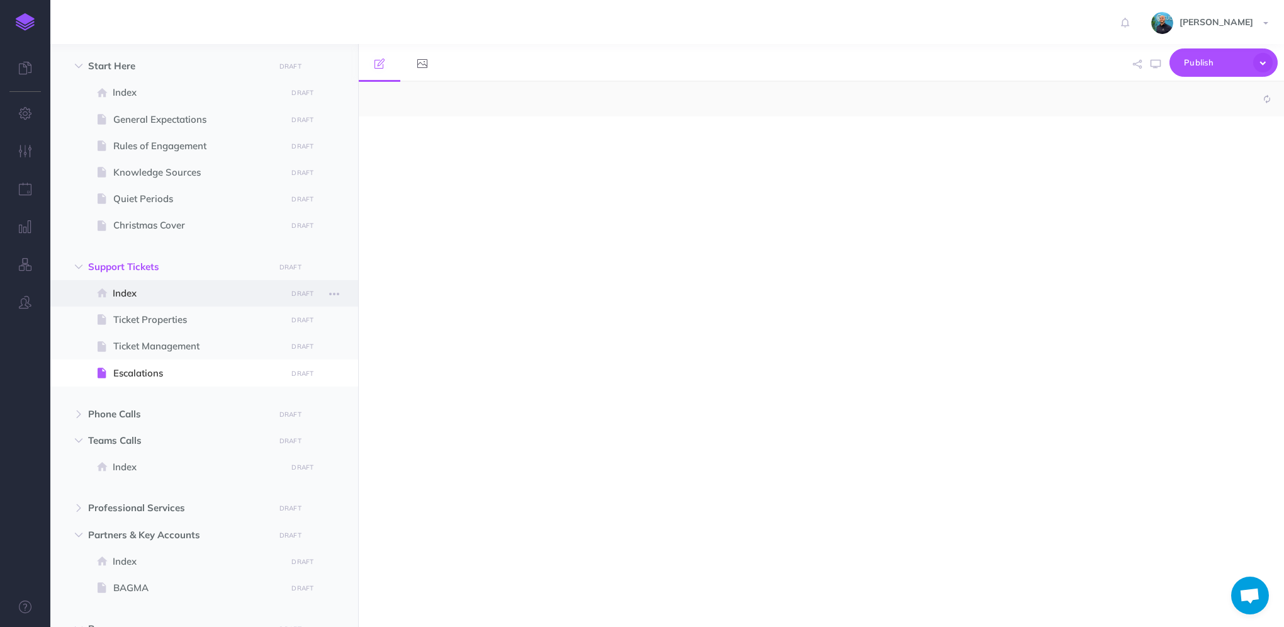
select select "null"
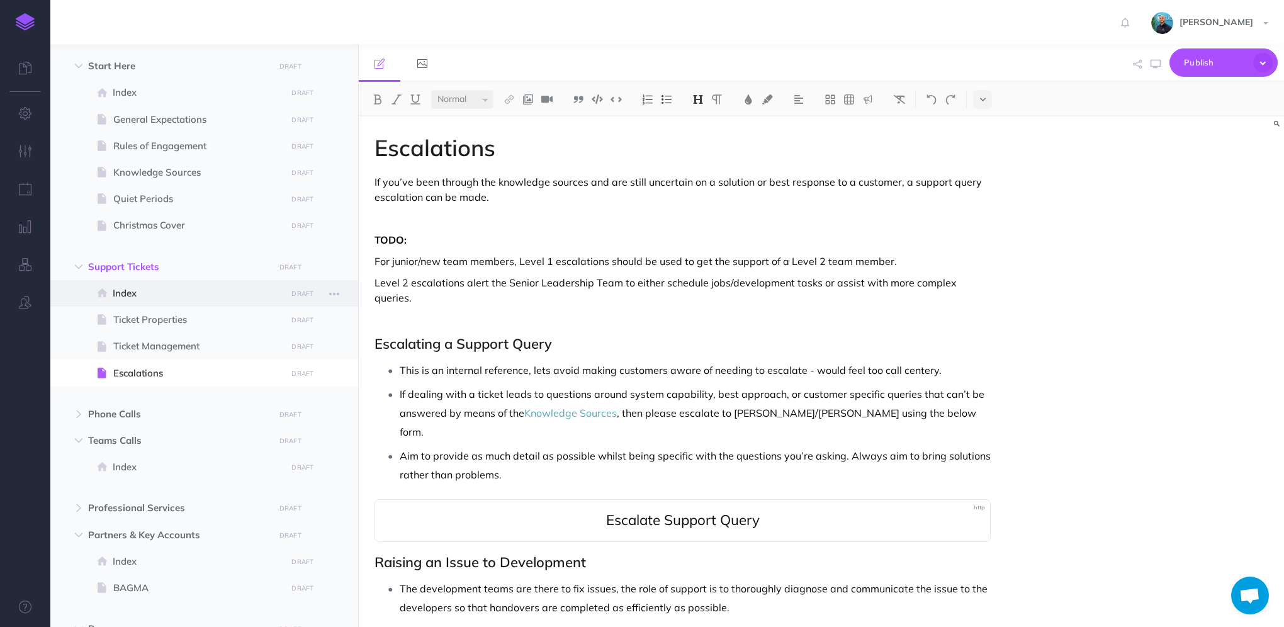
click at [225, 289] on span "Index" at bounding box center [198, 293] width 170 height 15
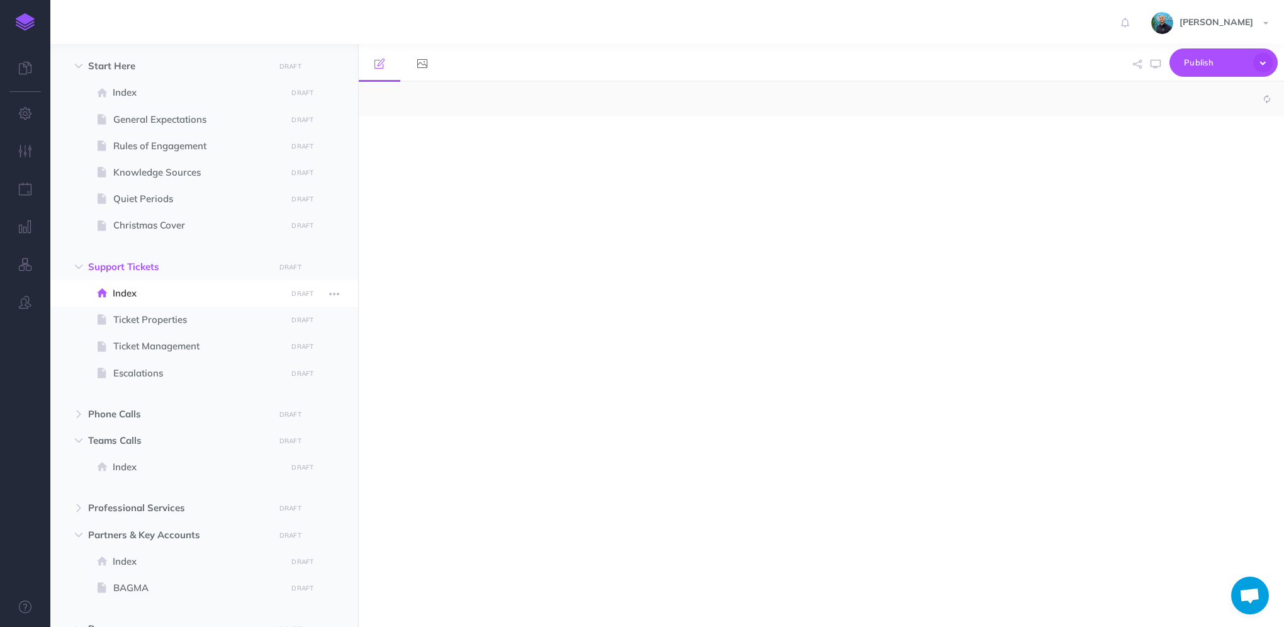
select select "null"
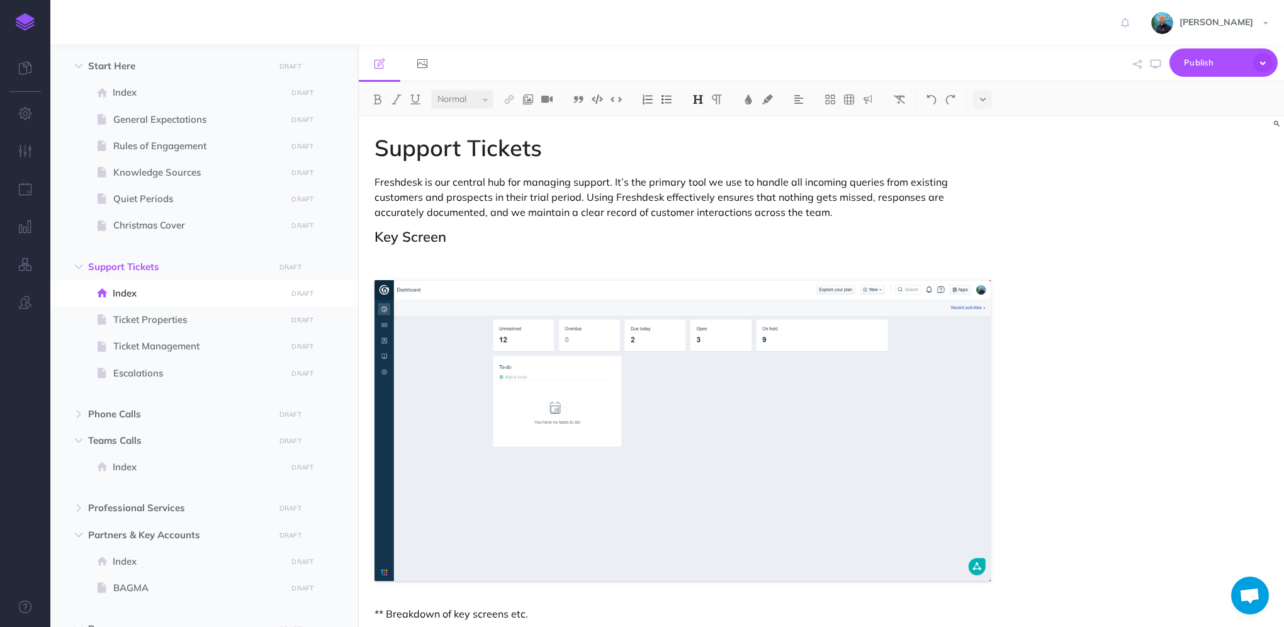
click at [477, 235] on h2 "Key Screen" at bounding box center [682, 236] width 616 height 15
